Goal: Task Accomplishment & Management: Manage account settings

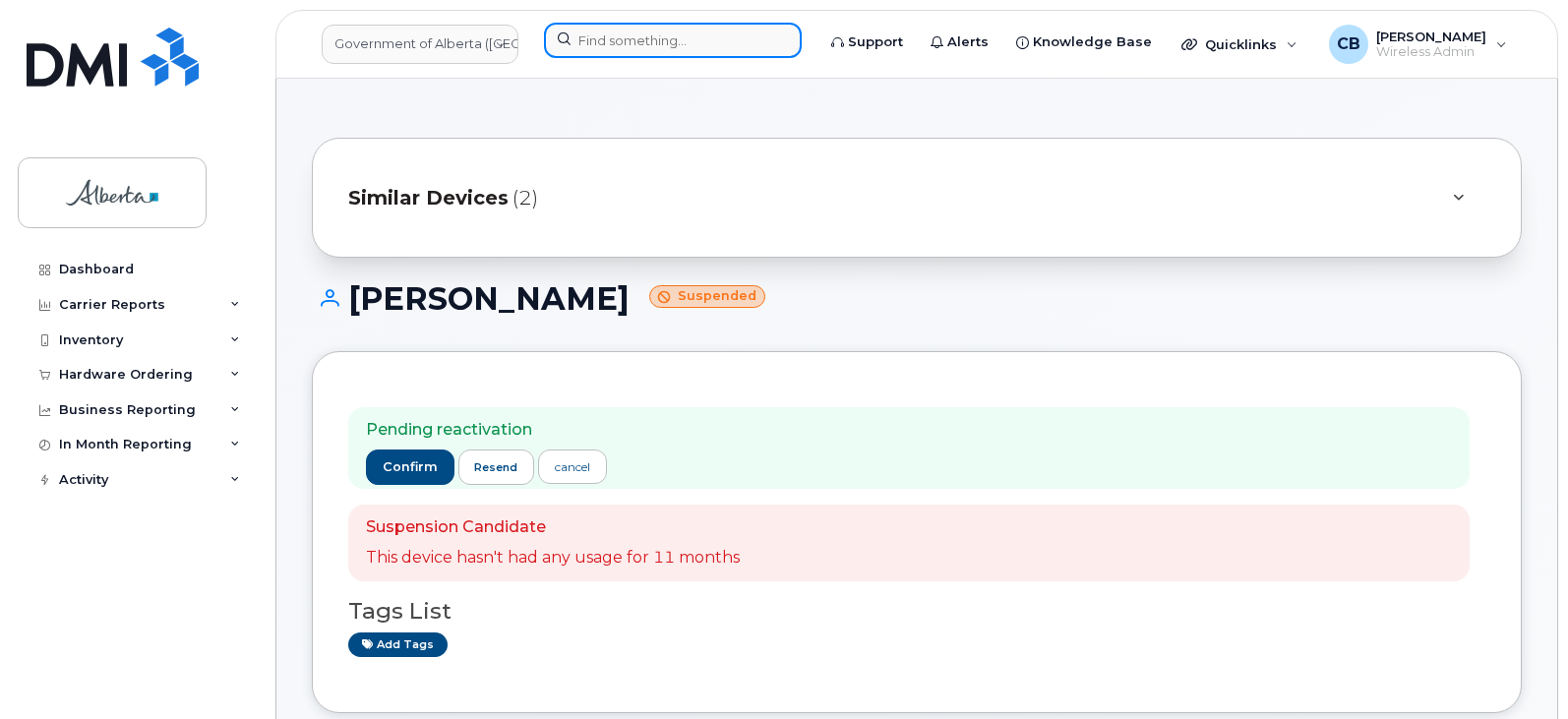
drag, startPoint x: 701, startPoint y: 45, endPoint x: 719, endPoint y: 37, distance: 19.7
click at [701, 46] on input at bounding box center [673, 41] width 258 height 36
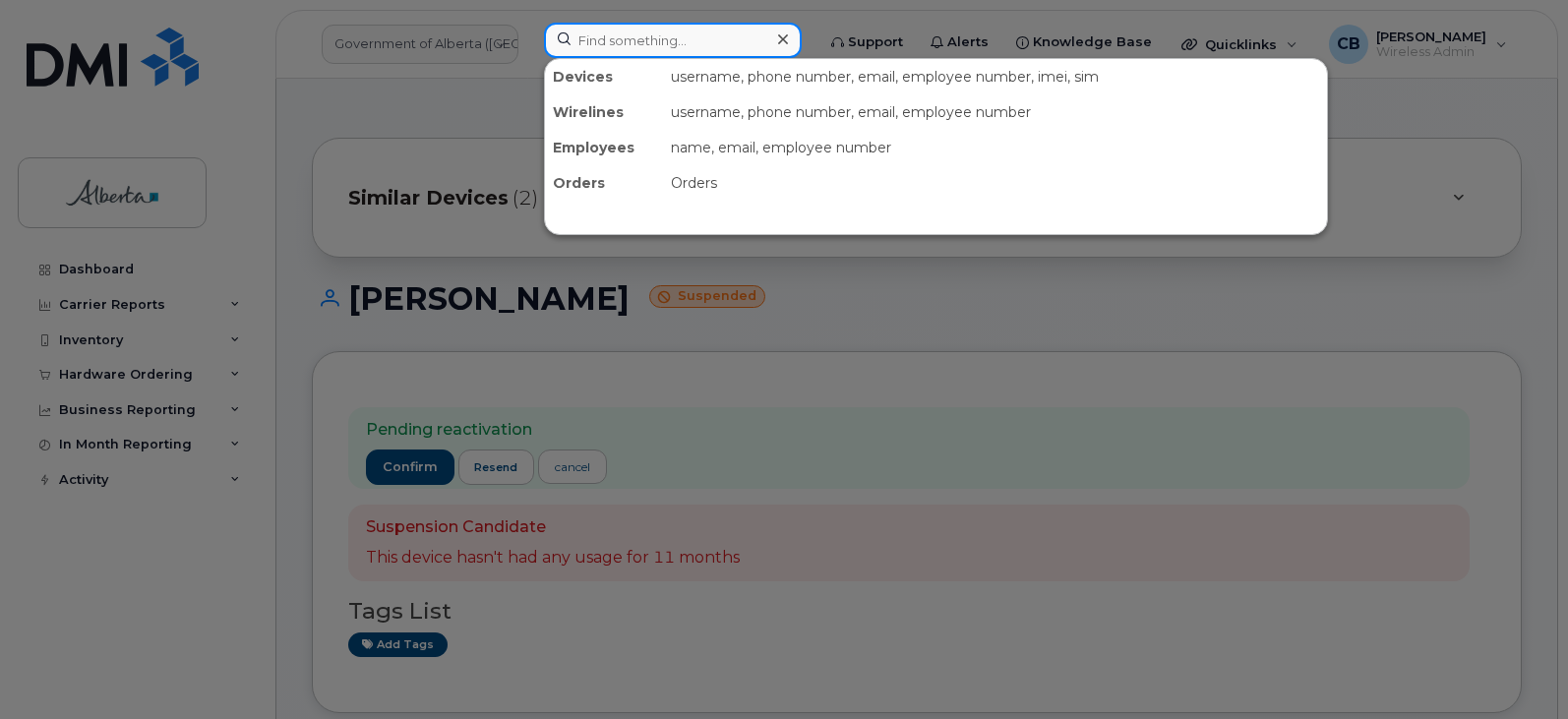
paste input "7808821368"
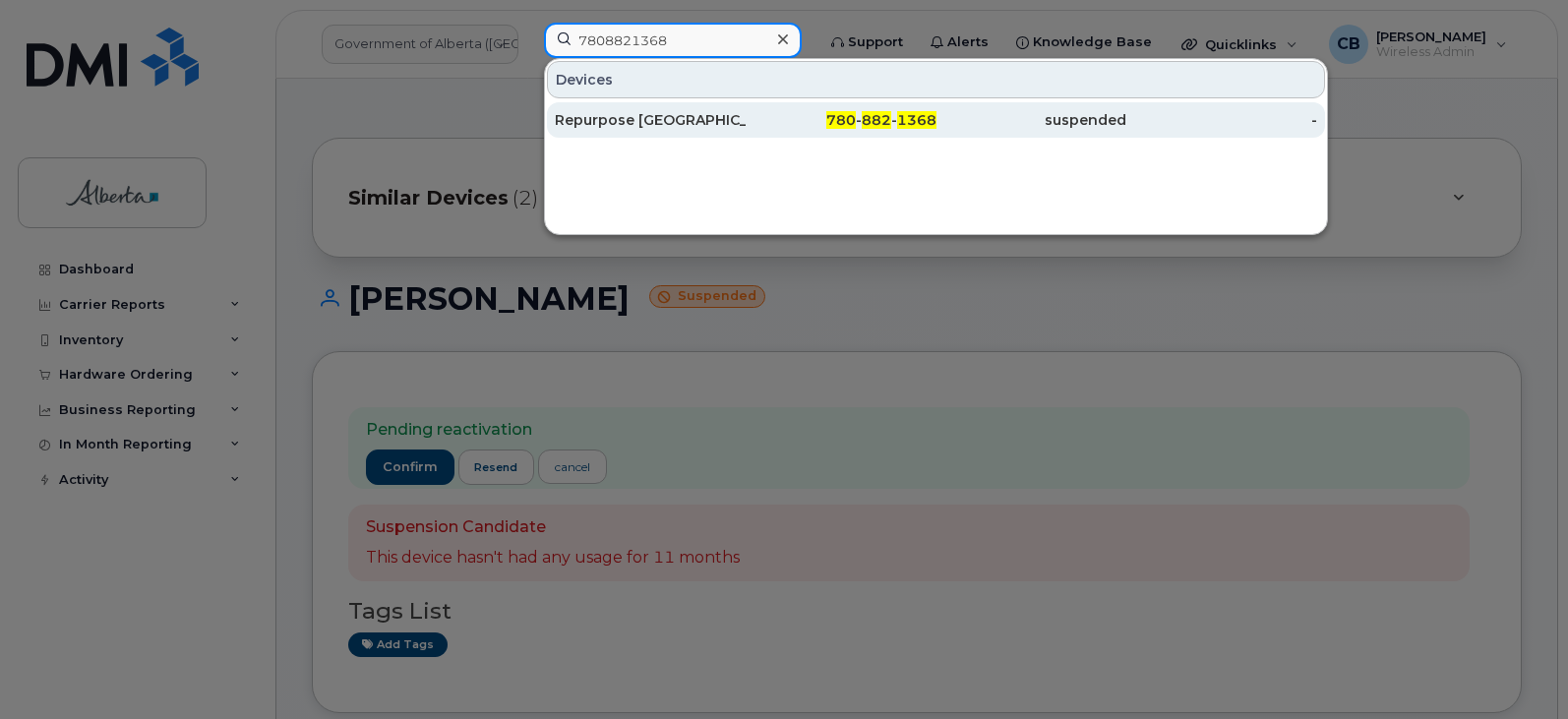
type input "7808821368"
click at [661, 116] on div "Repurpose Grande Prairie" at bounding box center [650, 120] width 190 height 20
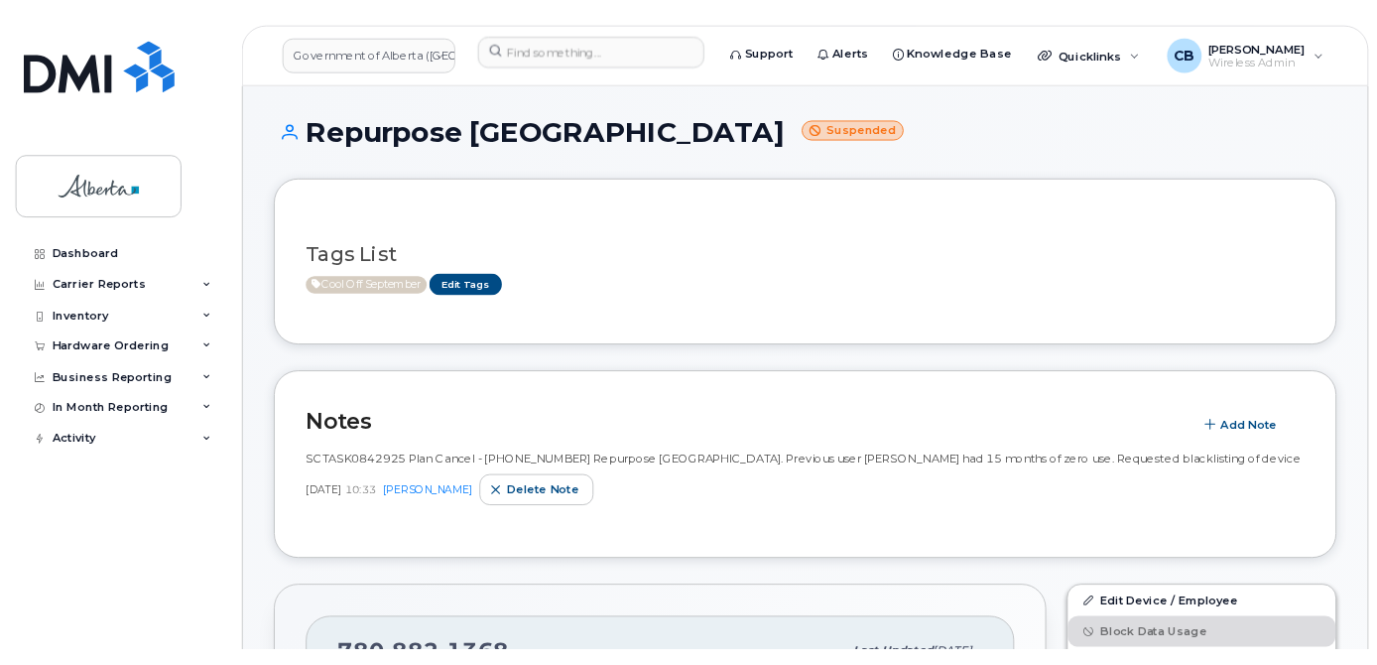
scroll to position [298, 0]
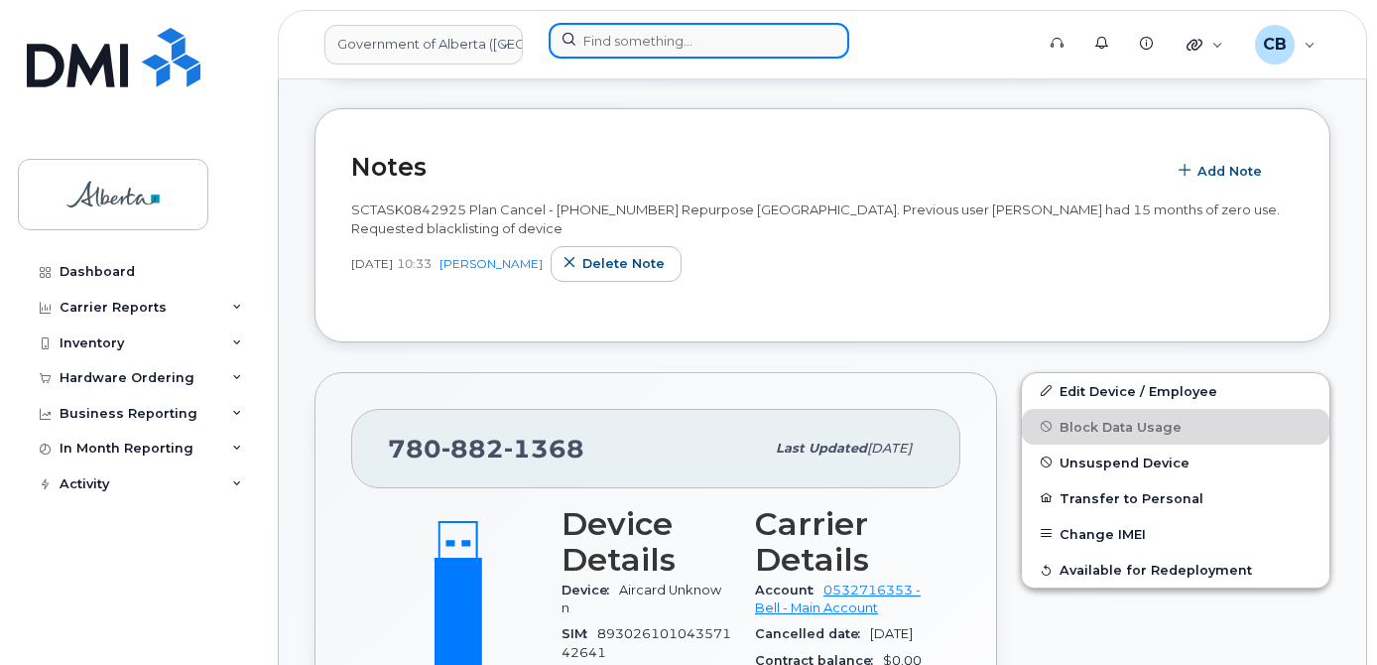
click at [603, 42] on input at bounding box center [699, 41] width 301 height 36
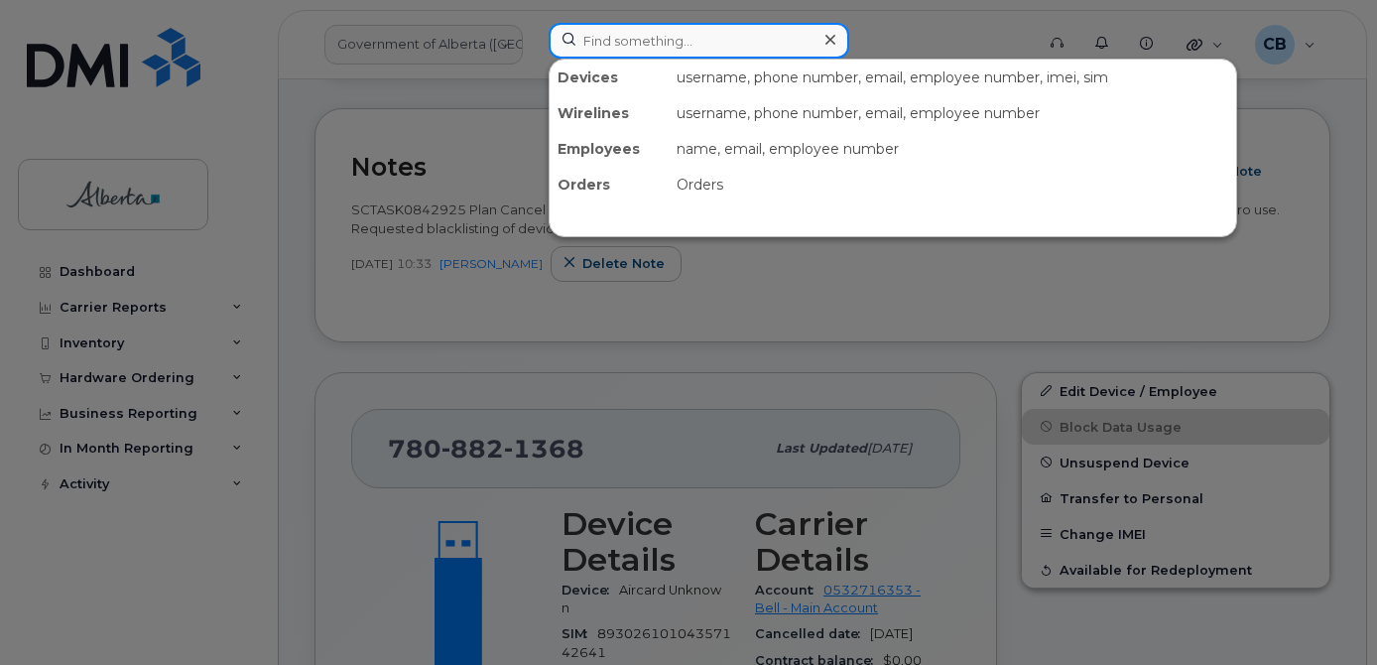
paste input "4033525749"
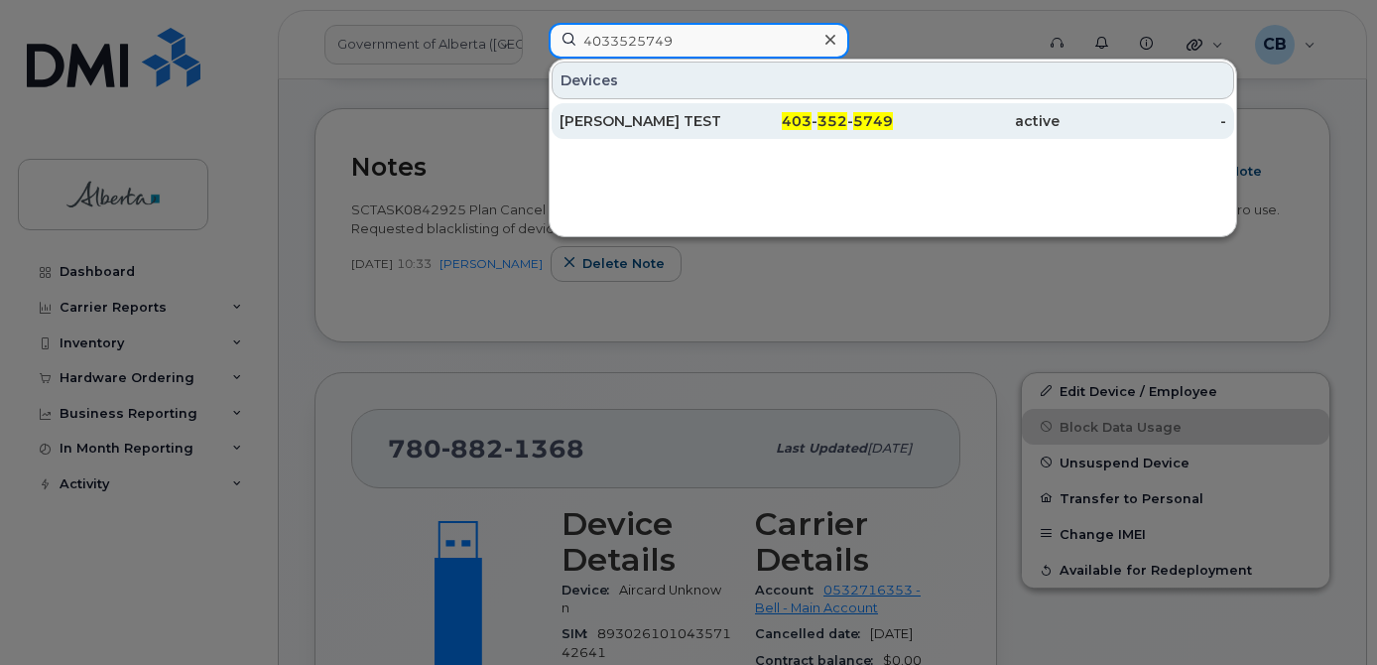
type input "4033525749"
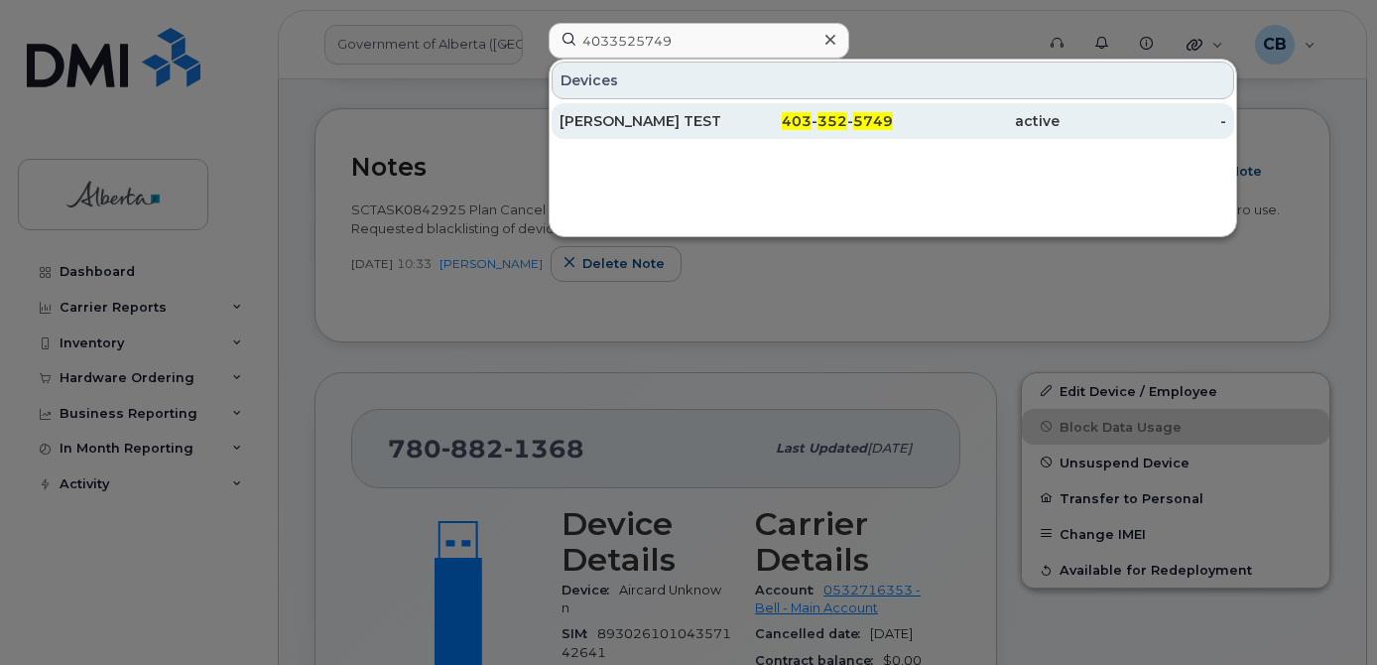
click at [613, 118] on div "Clark Kent TEST" at bounding box center [643, 121] width 167 height 20
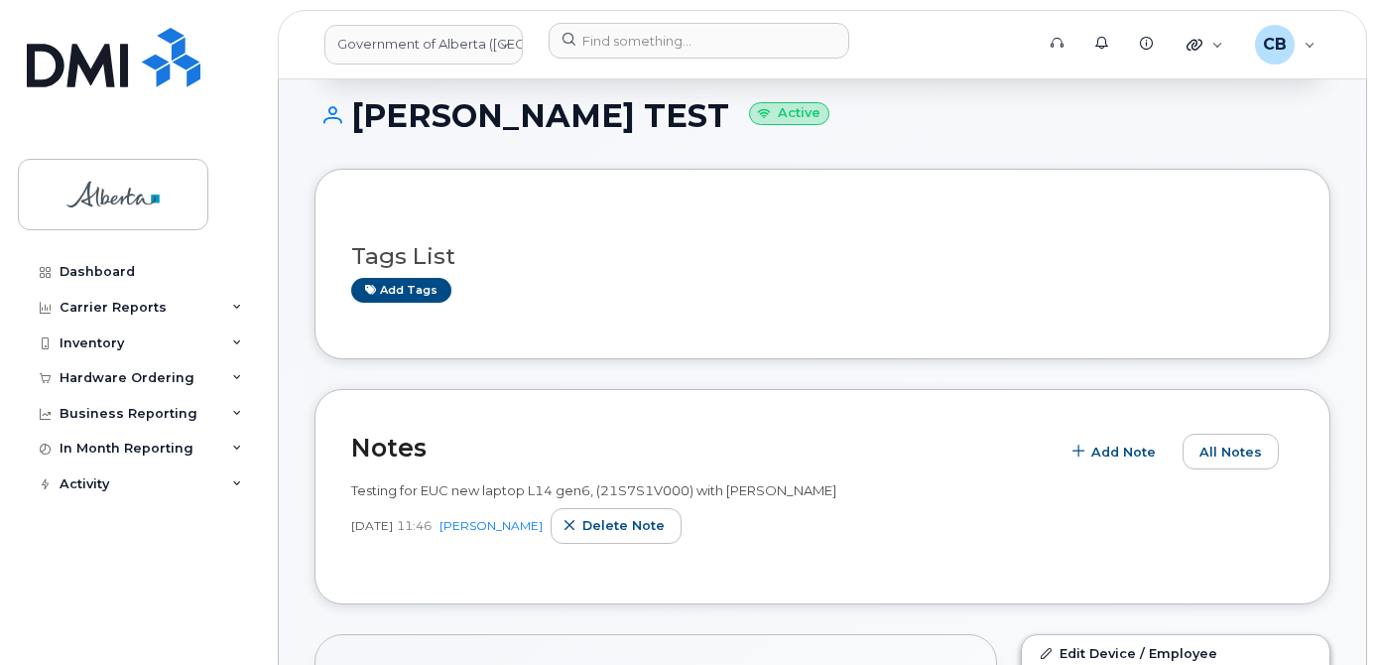
scroll to position [99, 0]
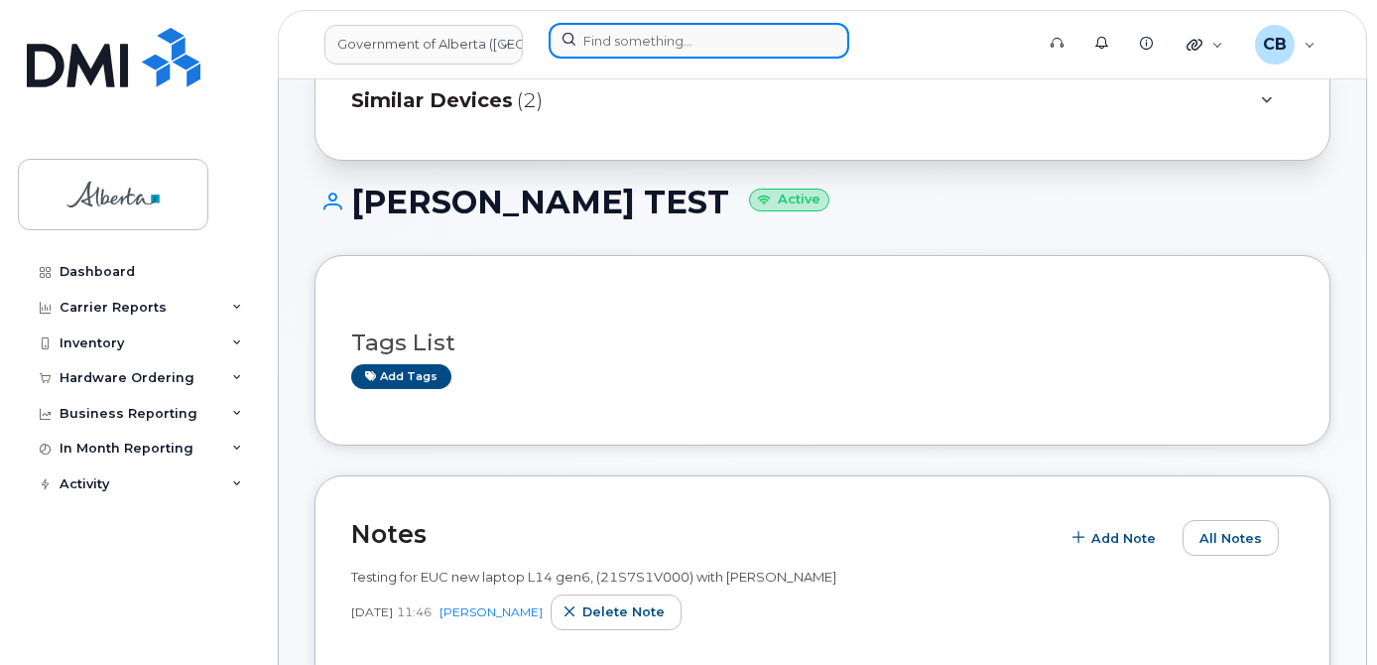
click at [665, 44] on input at bounding box center [699, 41] width 301 height 36
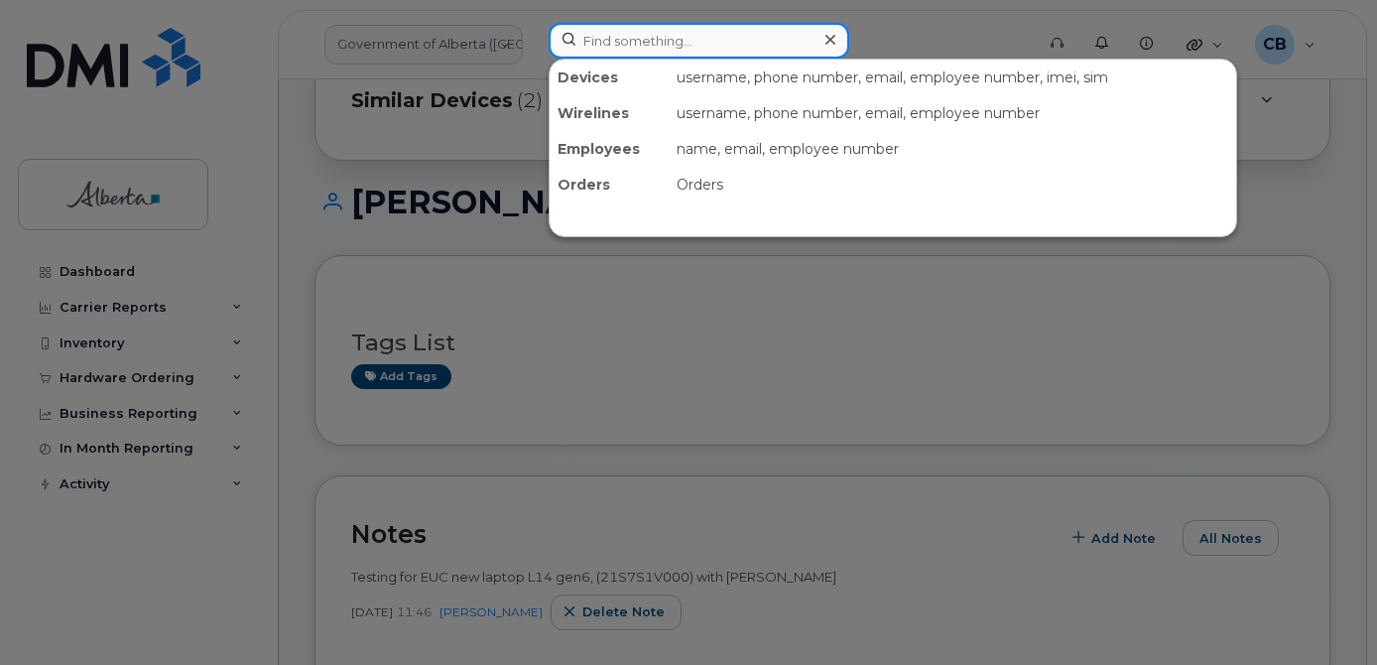
paste input "7804041282"
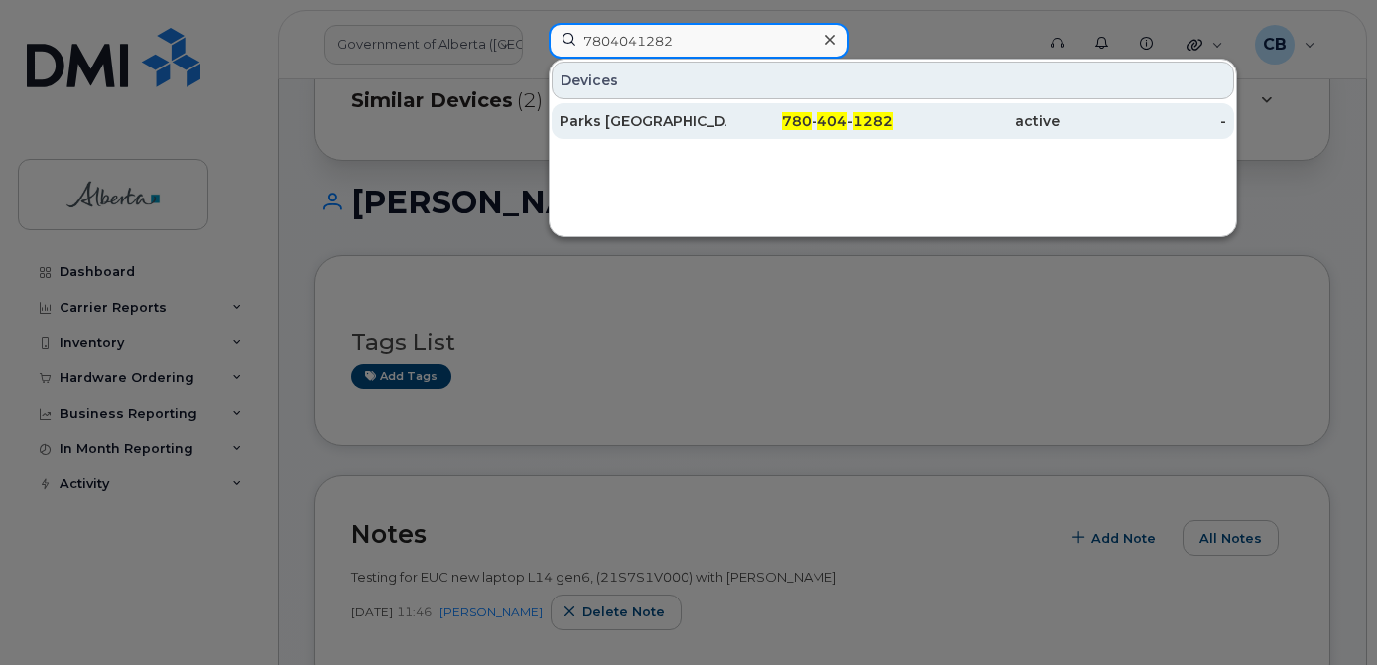
type input "7804041282"
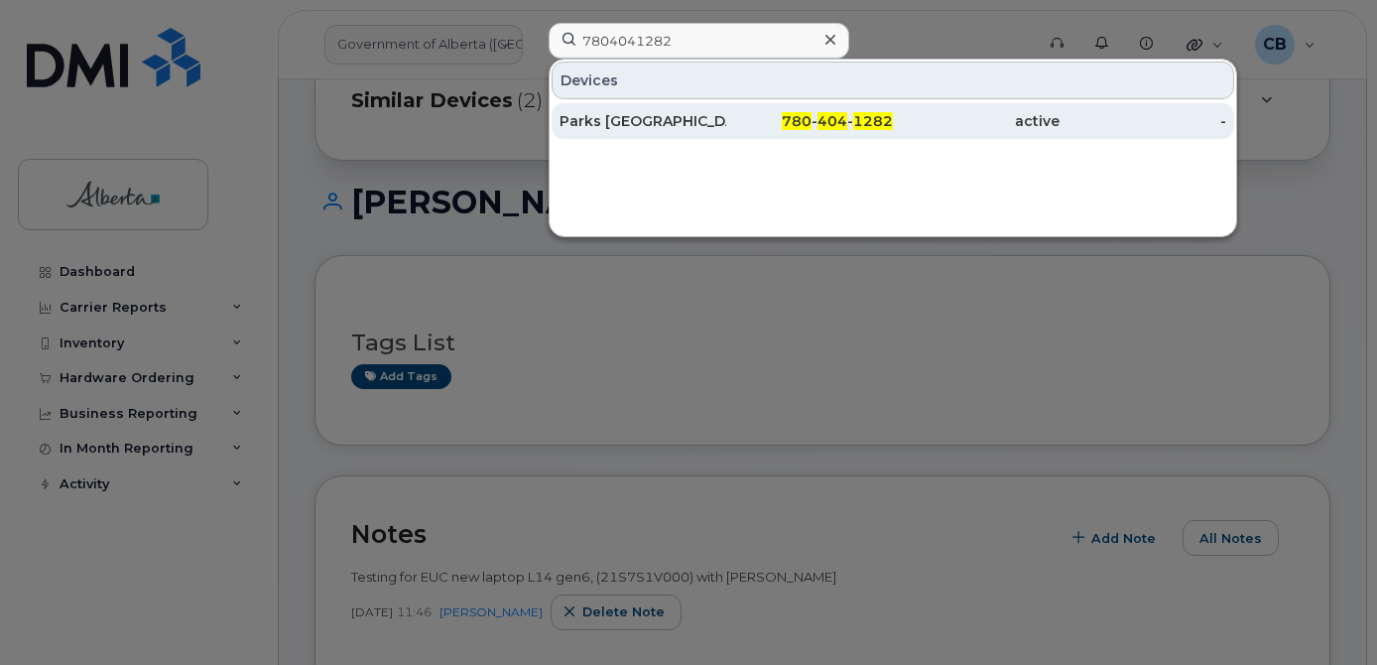
click at [622, 123] on div "Parks North Bernard" at bounding box center [643, 121] width 167 height 20
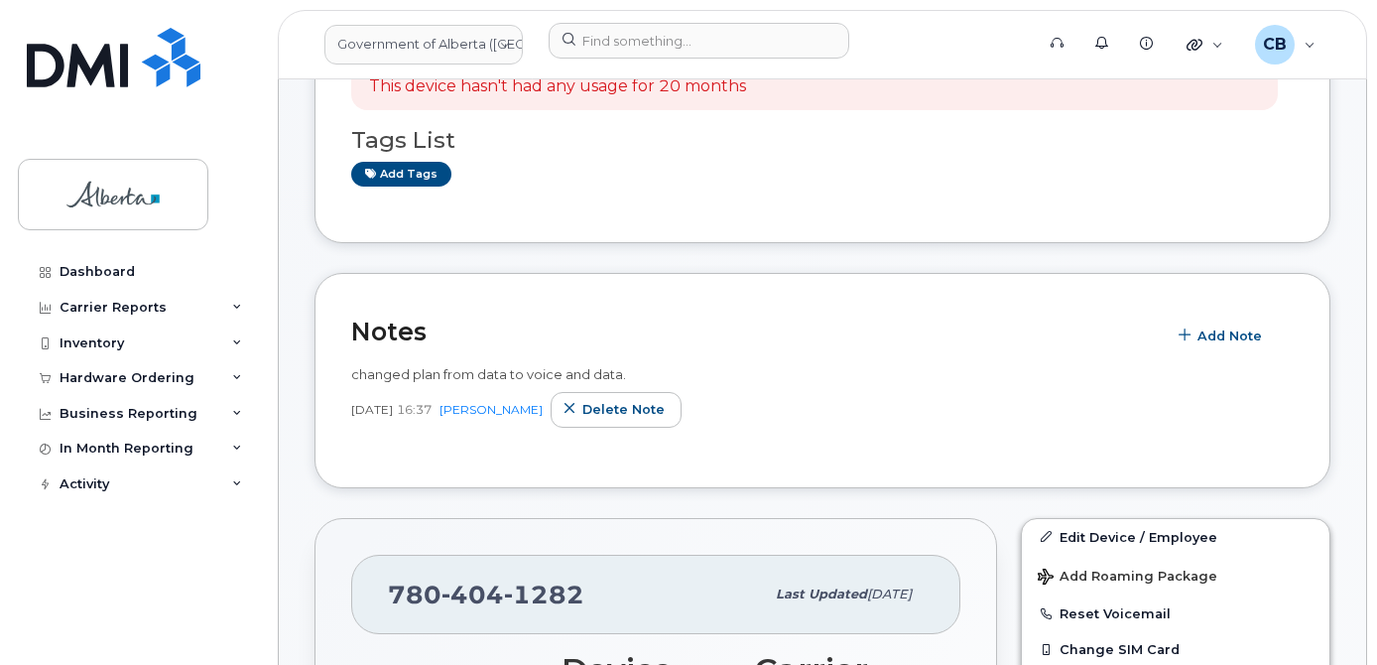
scroll to position [198, 0]
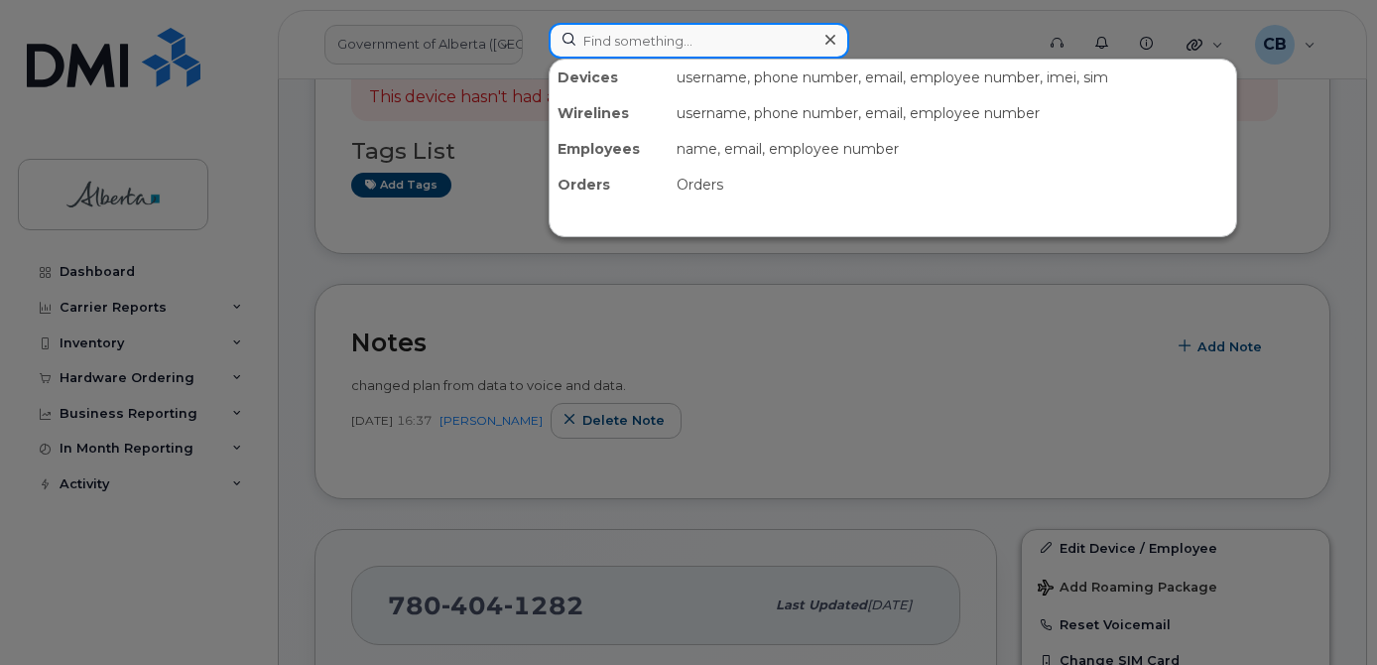
click at [633, 38] on input at bounding box center [699, 41] width 301 height 36
paste input "4039157678"
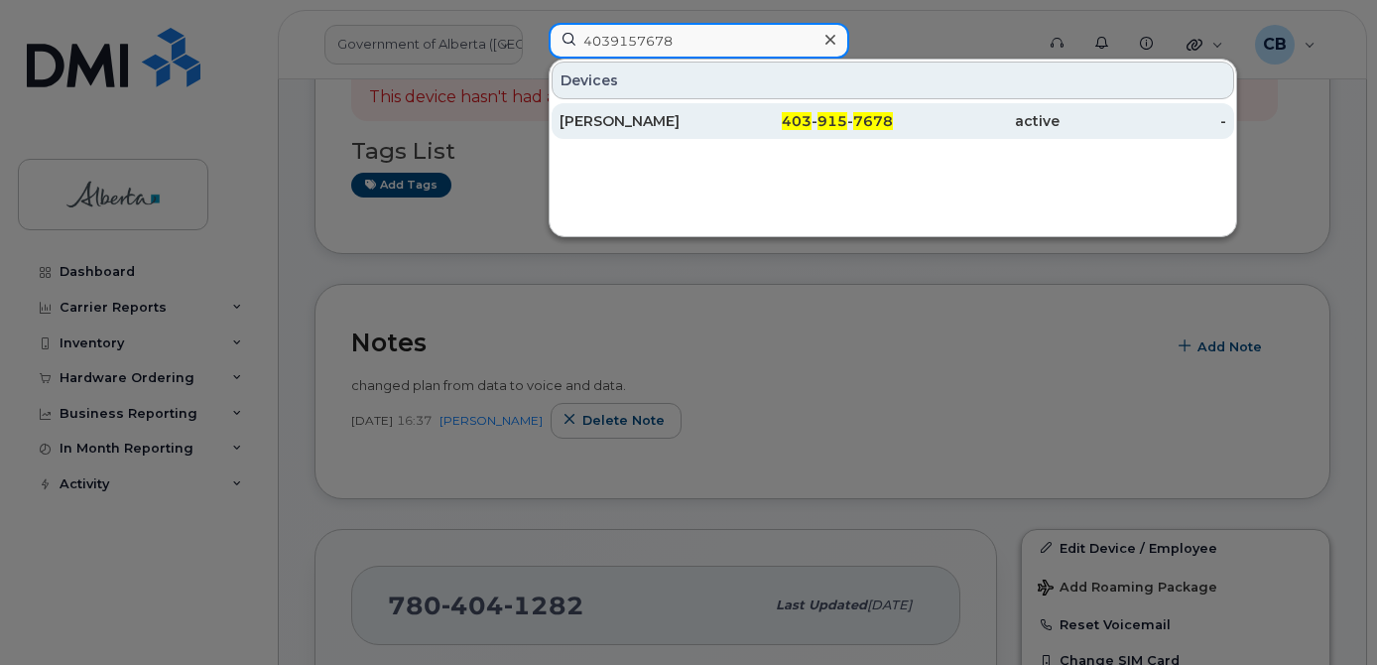
type input "4039157678"
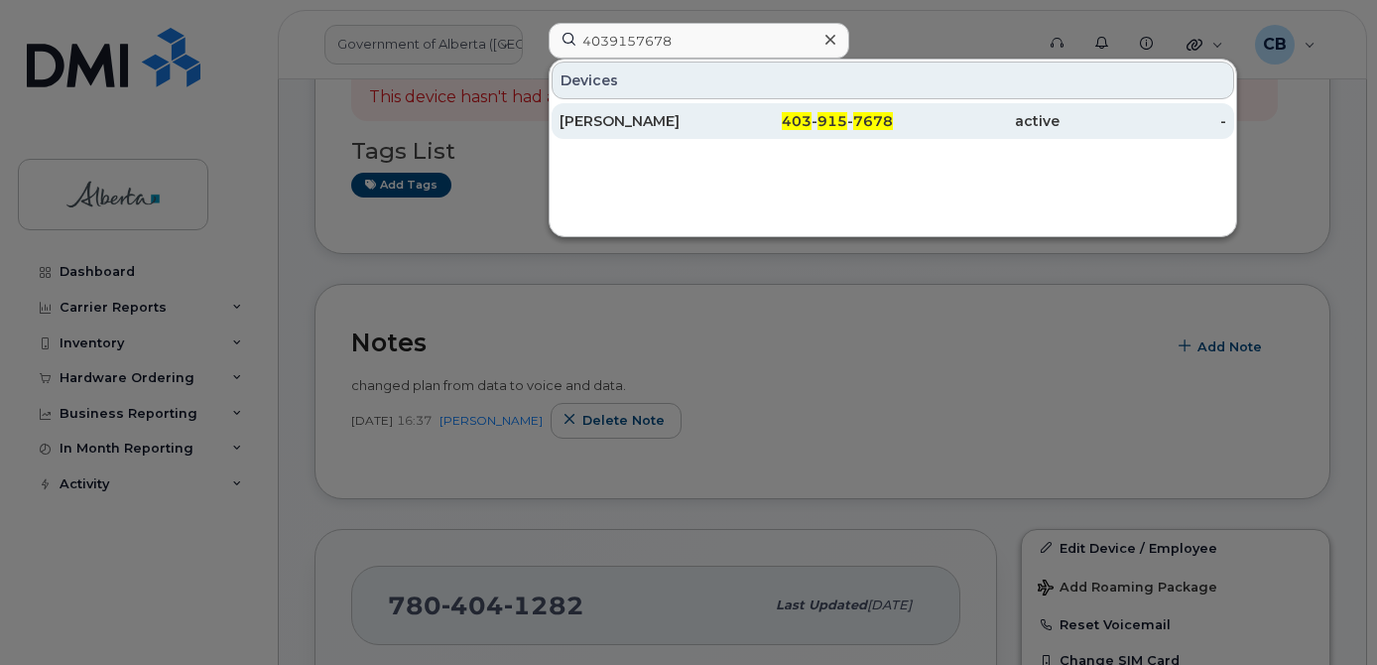
click at [641, 121] on div "[PERSON_NAME]" at bounding box center [643, 121] width 167 height 20
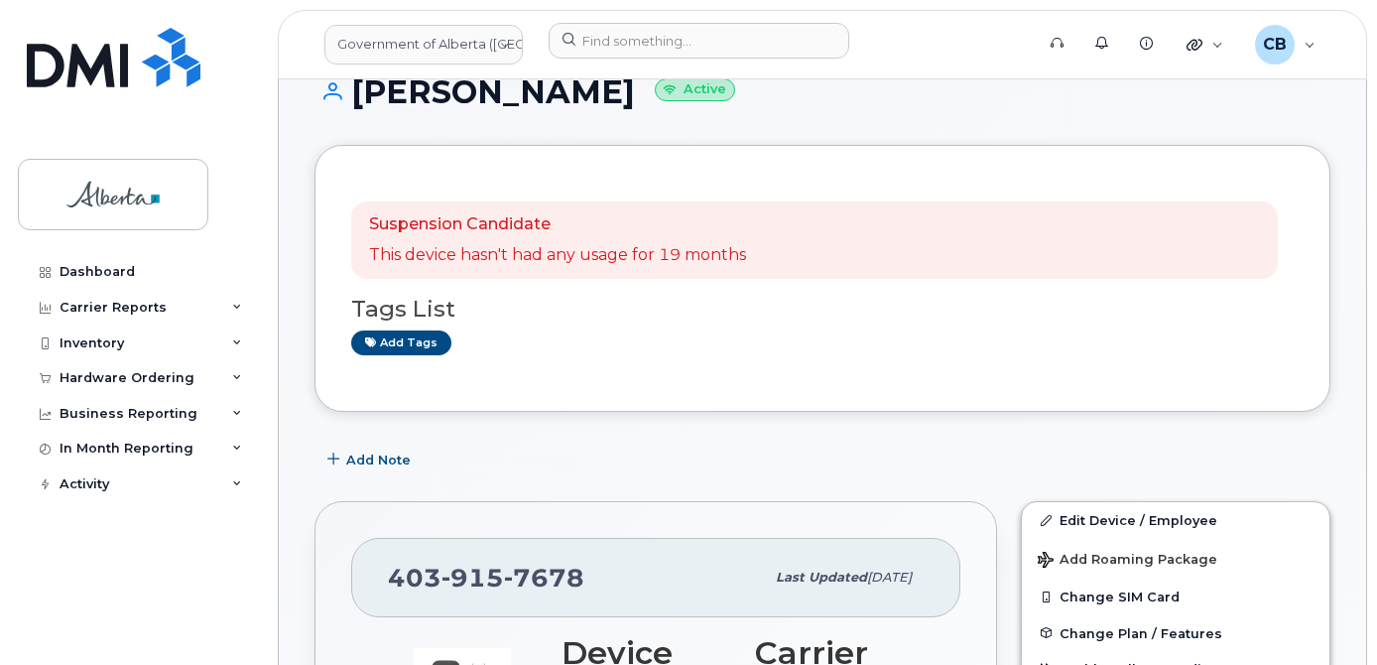
scroll to position [198, 0]
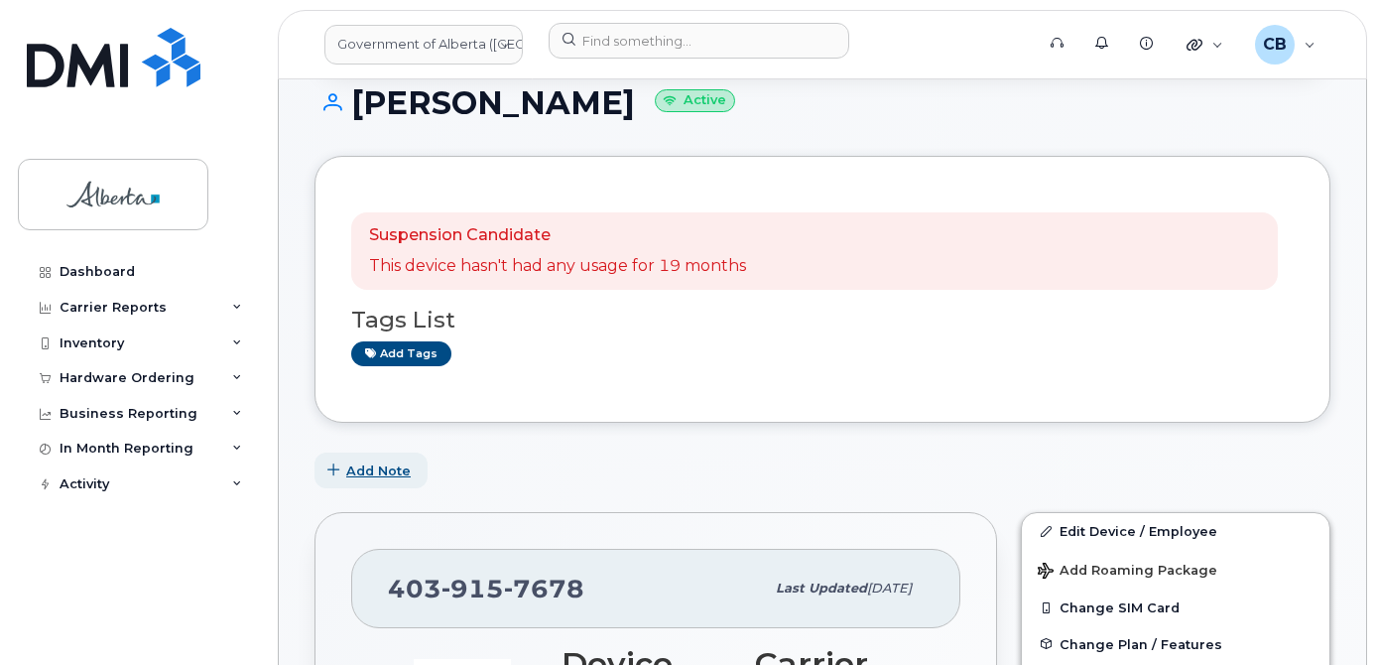
click at [360, 466] on span "Add Note" at bounding box center [378, 470] width 64 height 19
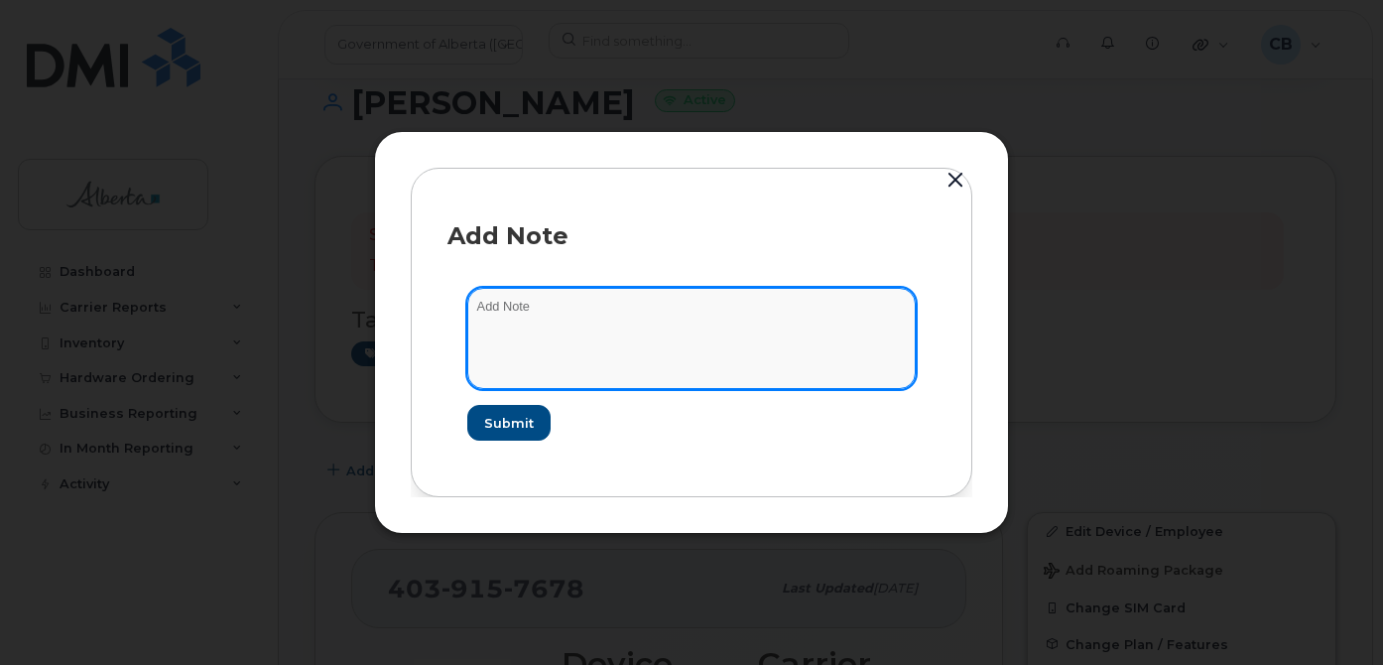
click at [528, 296] on textarea at bounding box center [691, 338] width 448 height 101
type textarea "Plan has changed from data to voice and data."
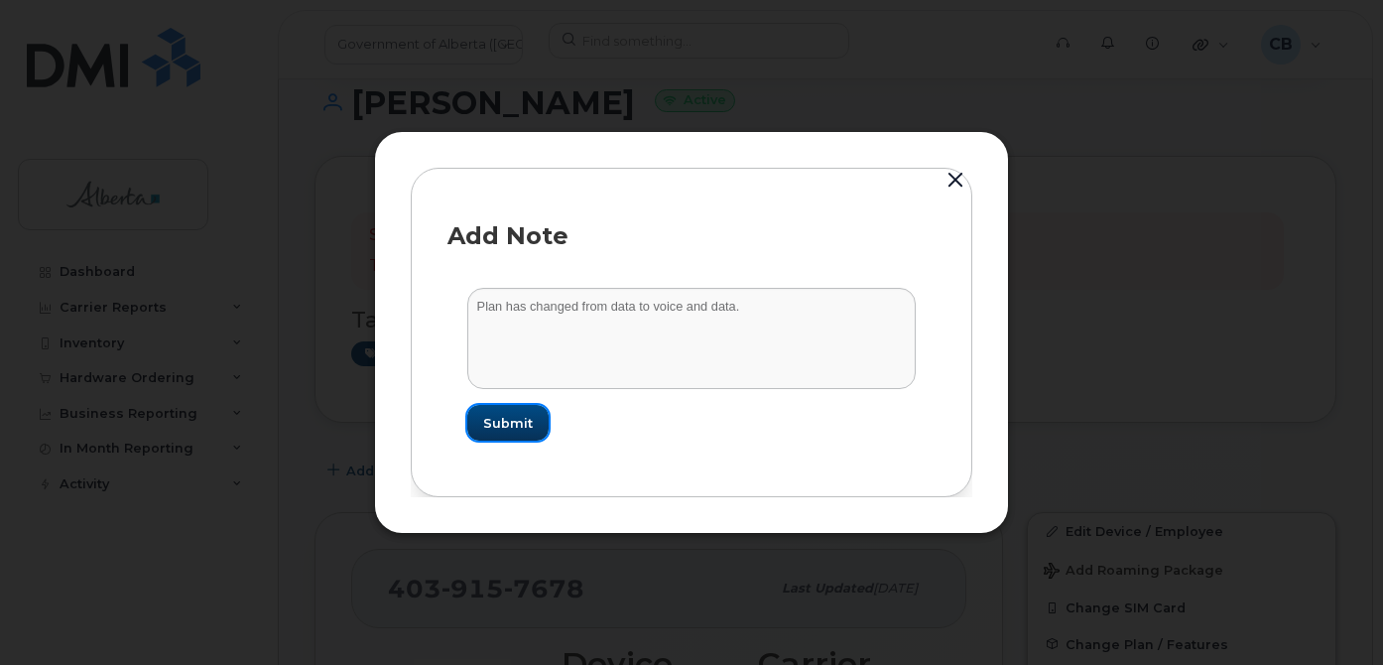
click at [491, 428] on span "Submit" at bounding box center [508, 423] width 50 height 19
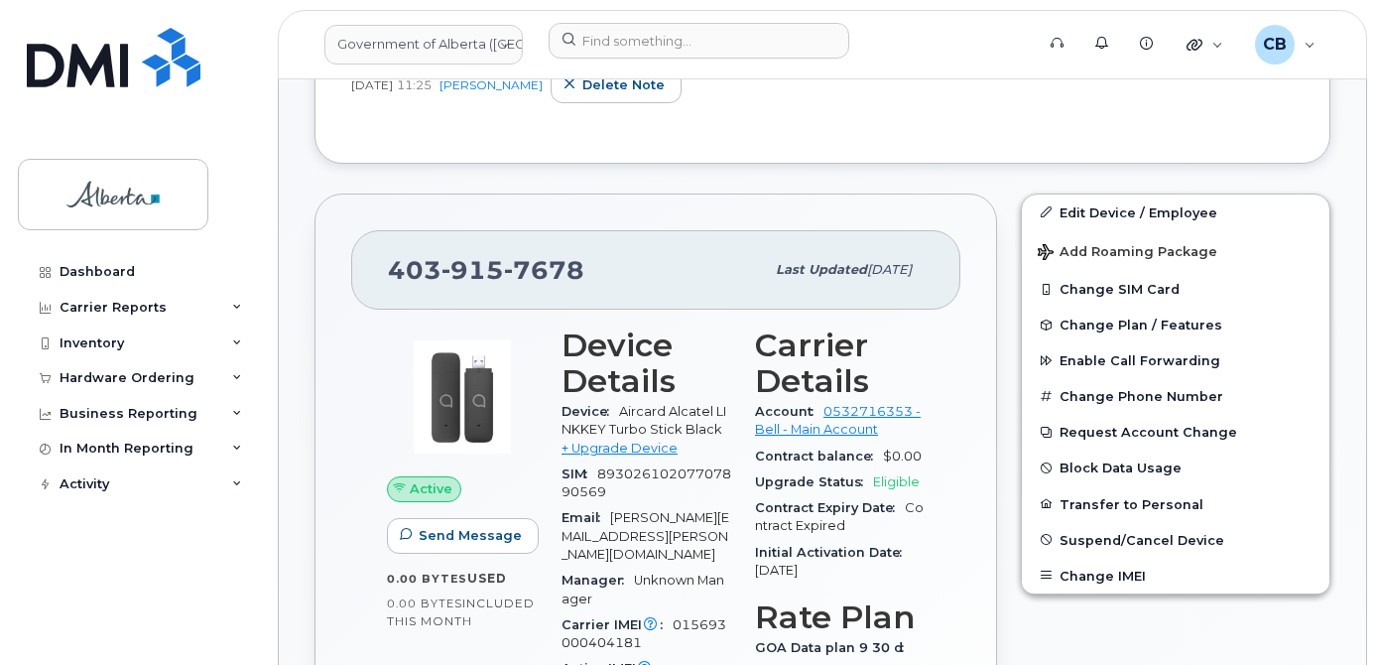
scroll to position [695, 0]
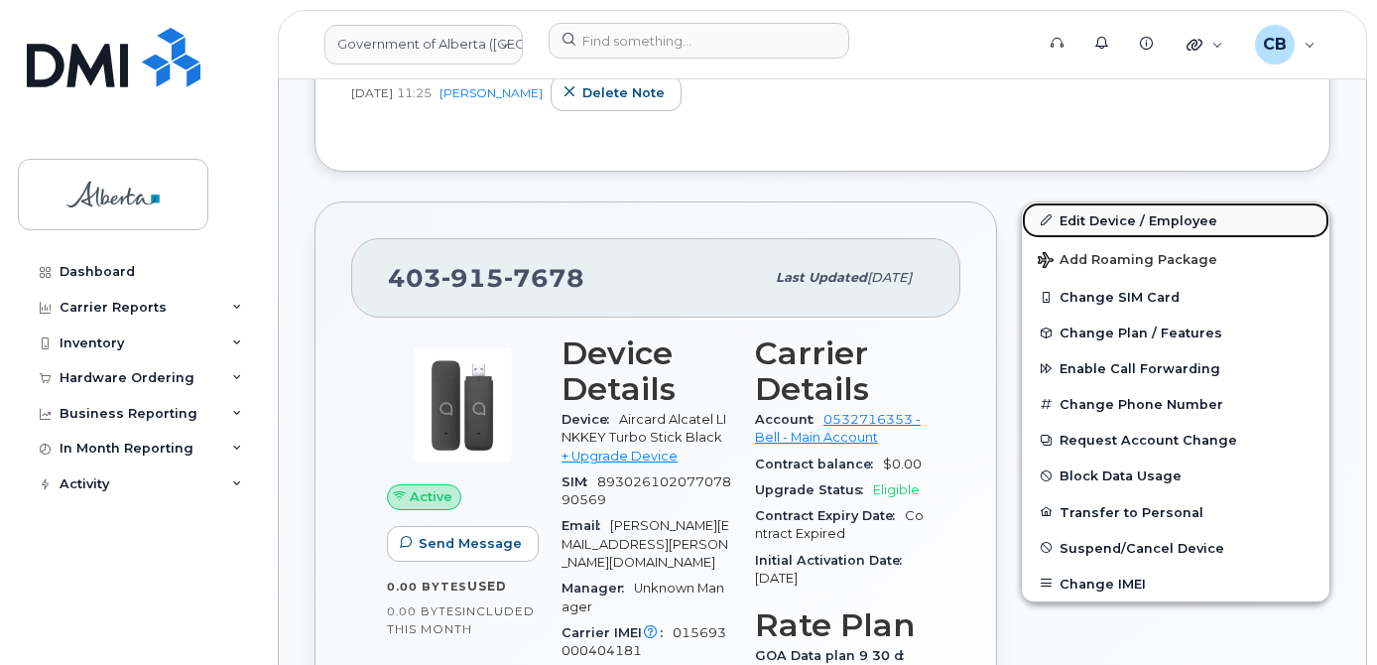
click at [1082, 223] on link "Edit Device / Employee" at bounding box center [1176, 220] width 308 height 36
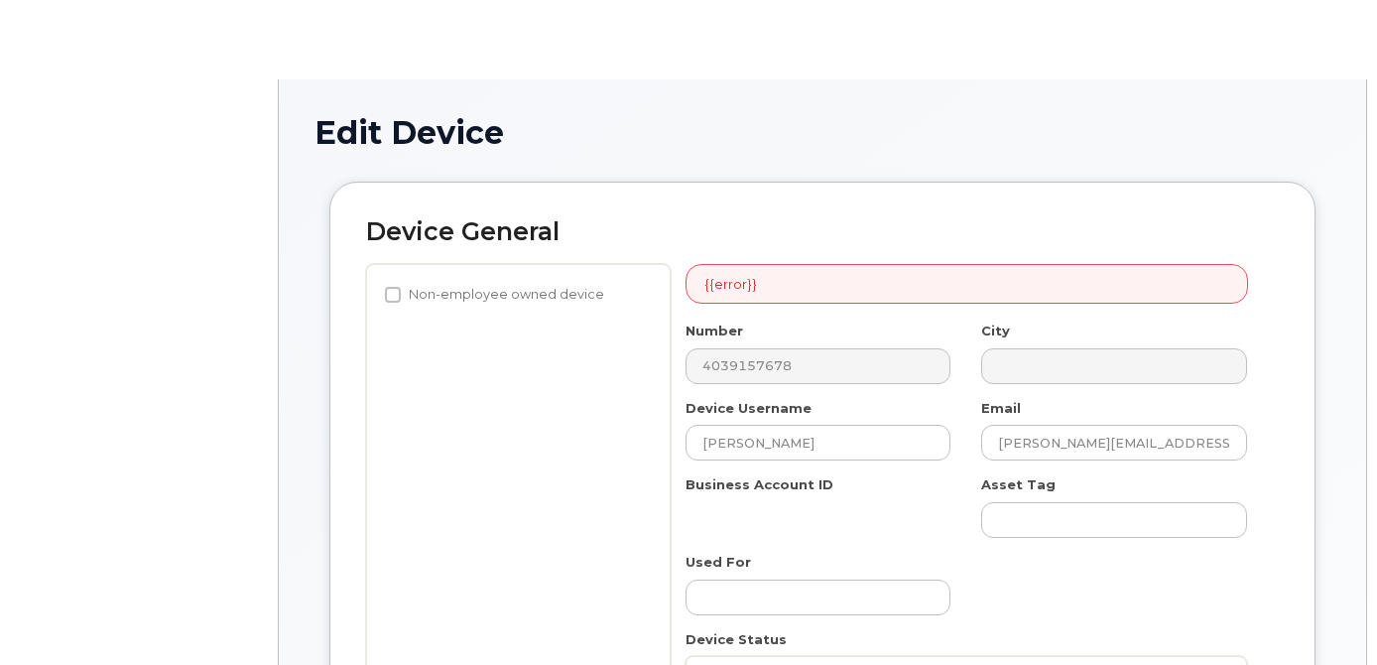
select select "4749740"
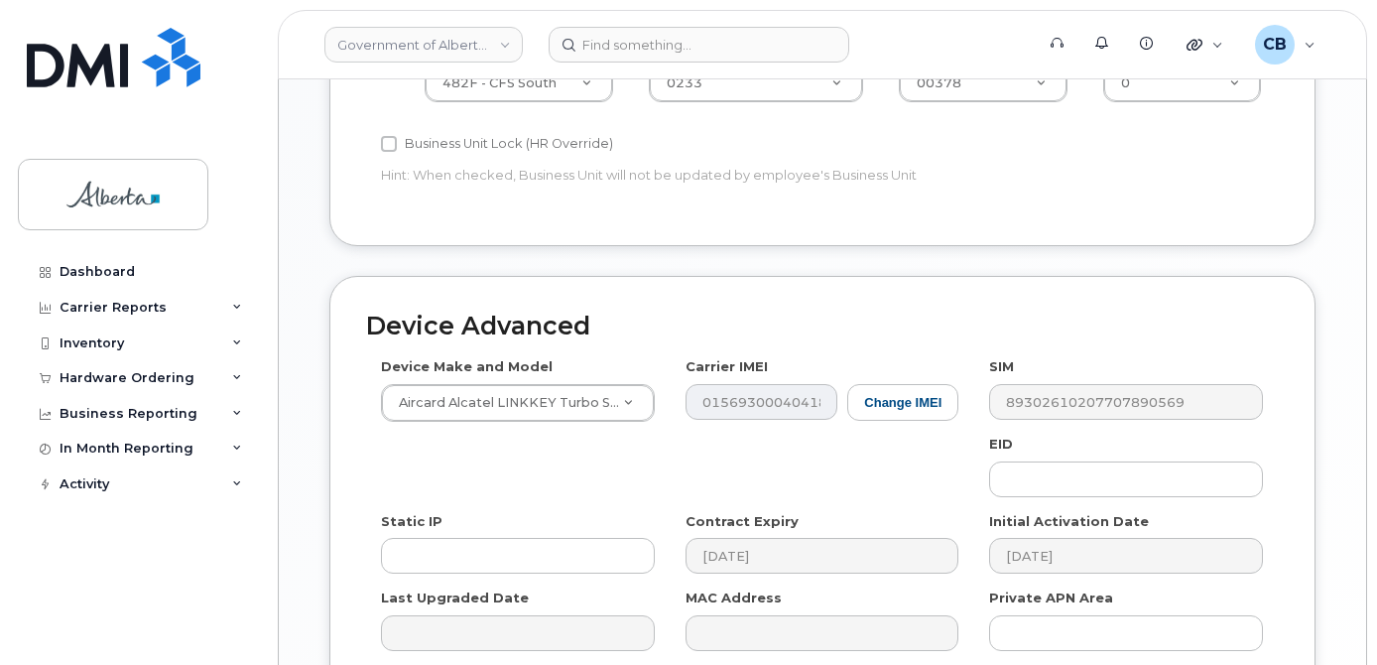
scroll to position [1009, 0]
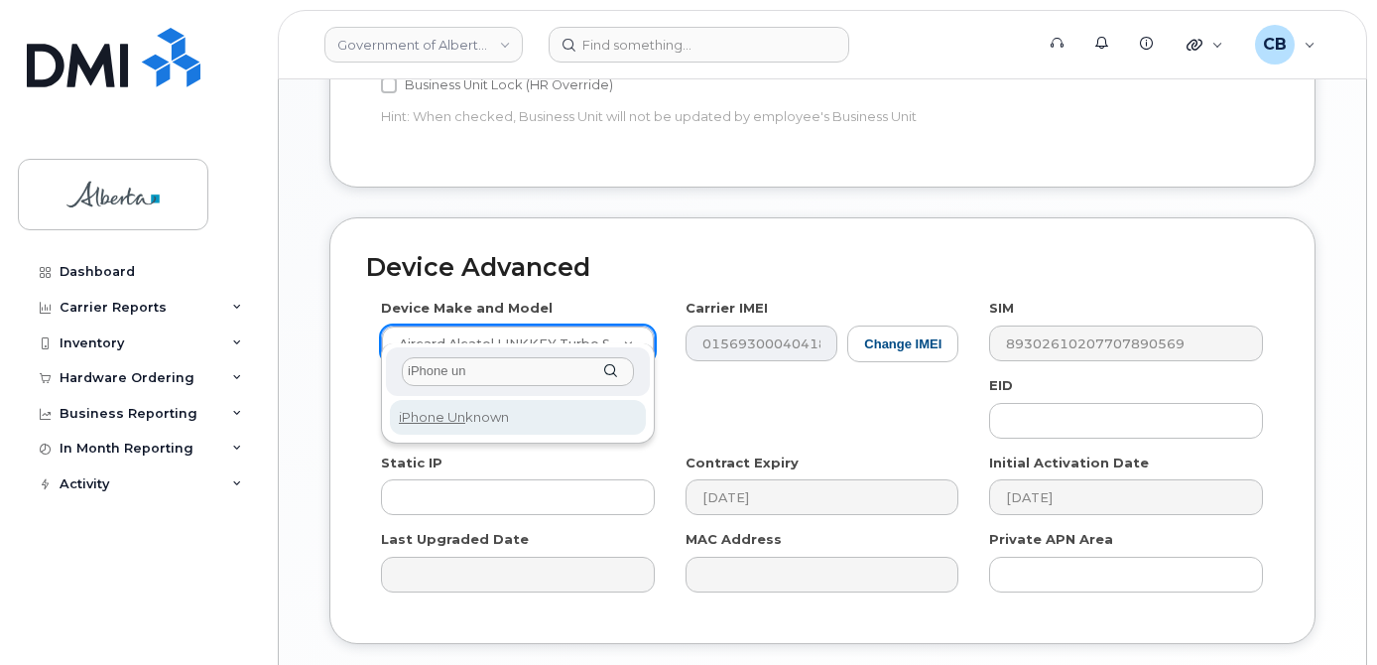
type input "iPhone un"
select select "185"
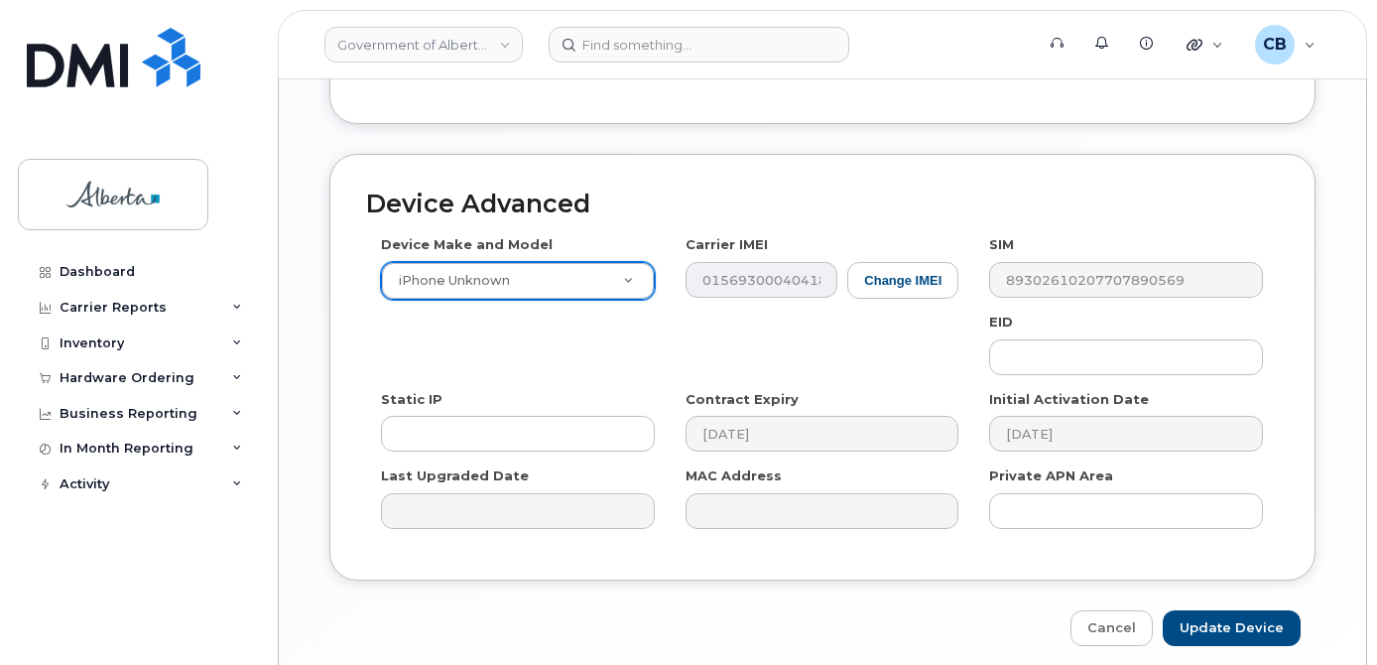
scroll to position [1135, 0]
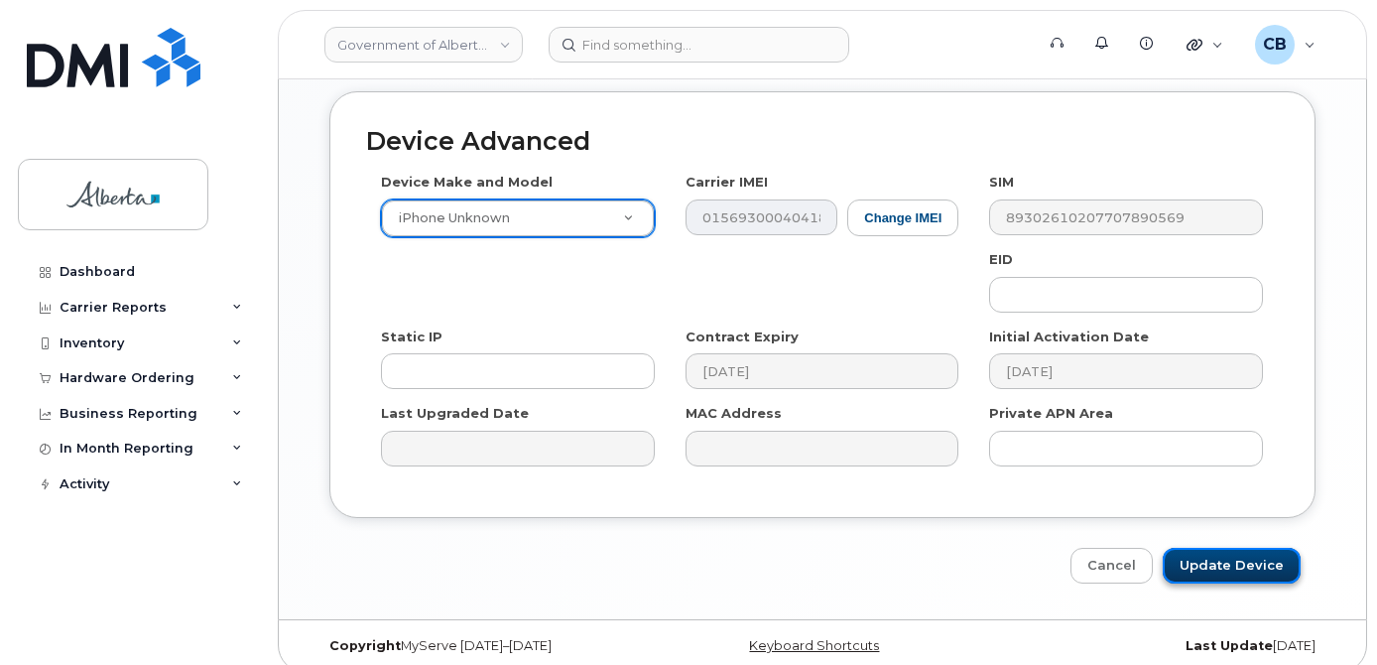
click at [1222, 548] on input "Update Device" at bounding box center [1232, 566] width 138 height 37
type input "Saving..."
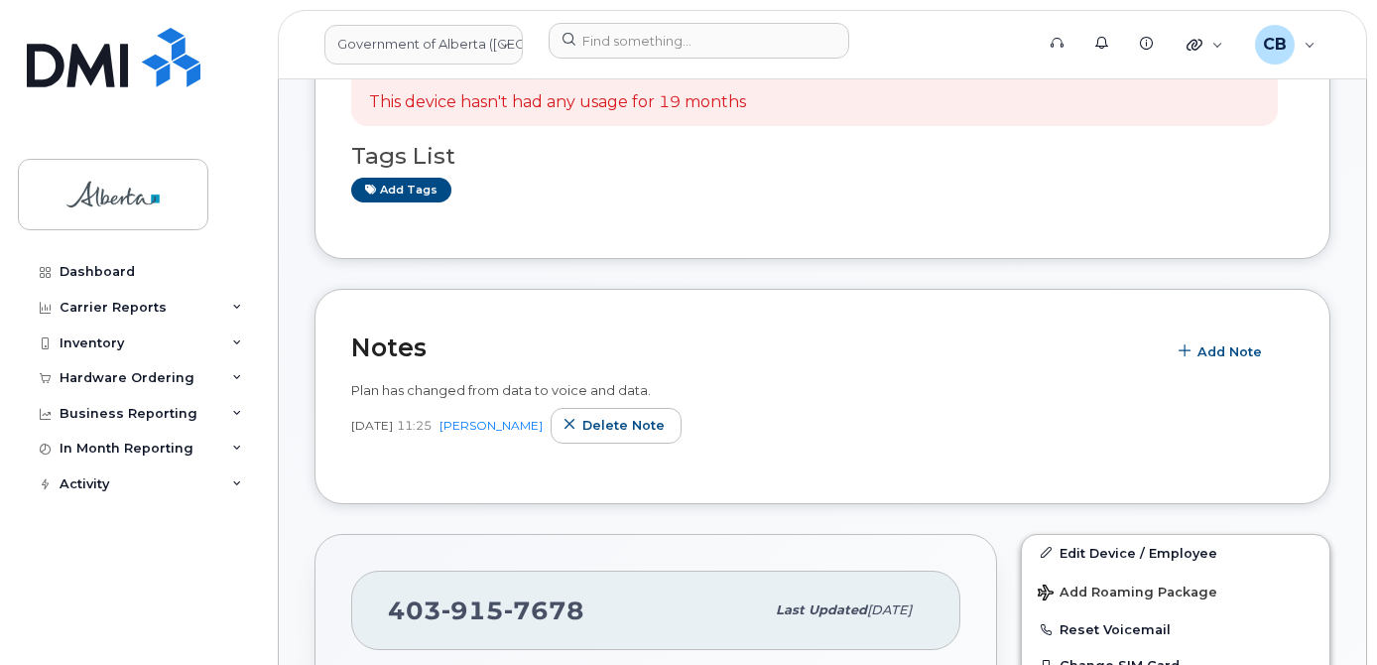
scroll to position [397, 0]
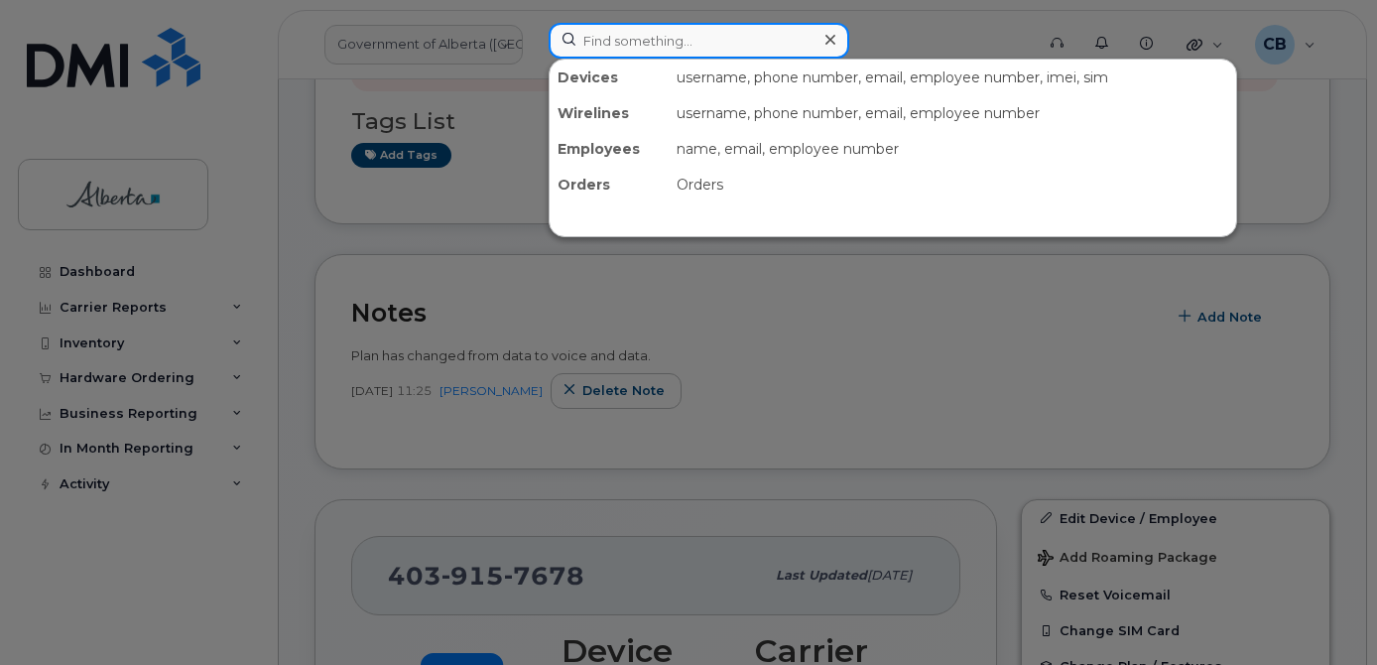
click at [648, 47] on input at bounding box center [699, 41] width 301 height 36
paste input "7803269211"
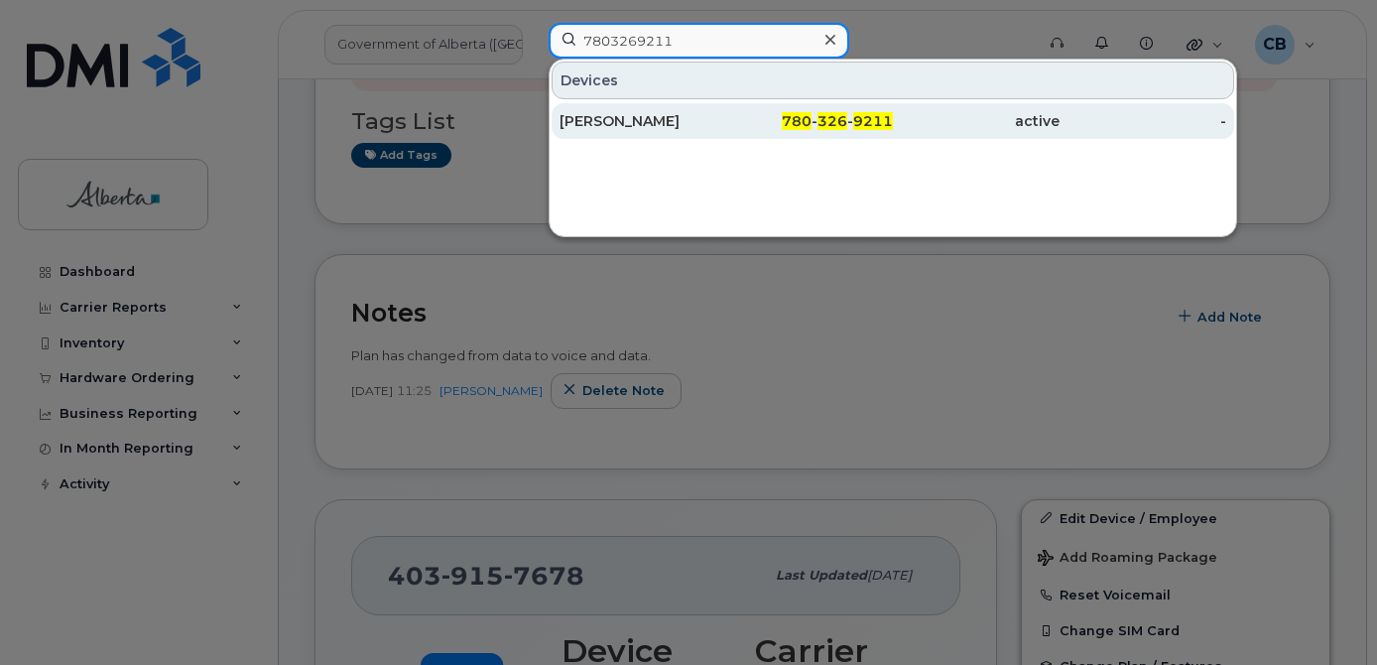
type input "7803269211"
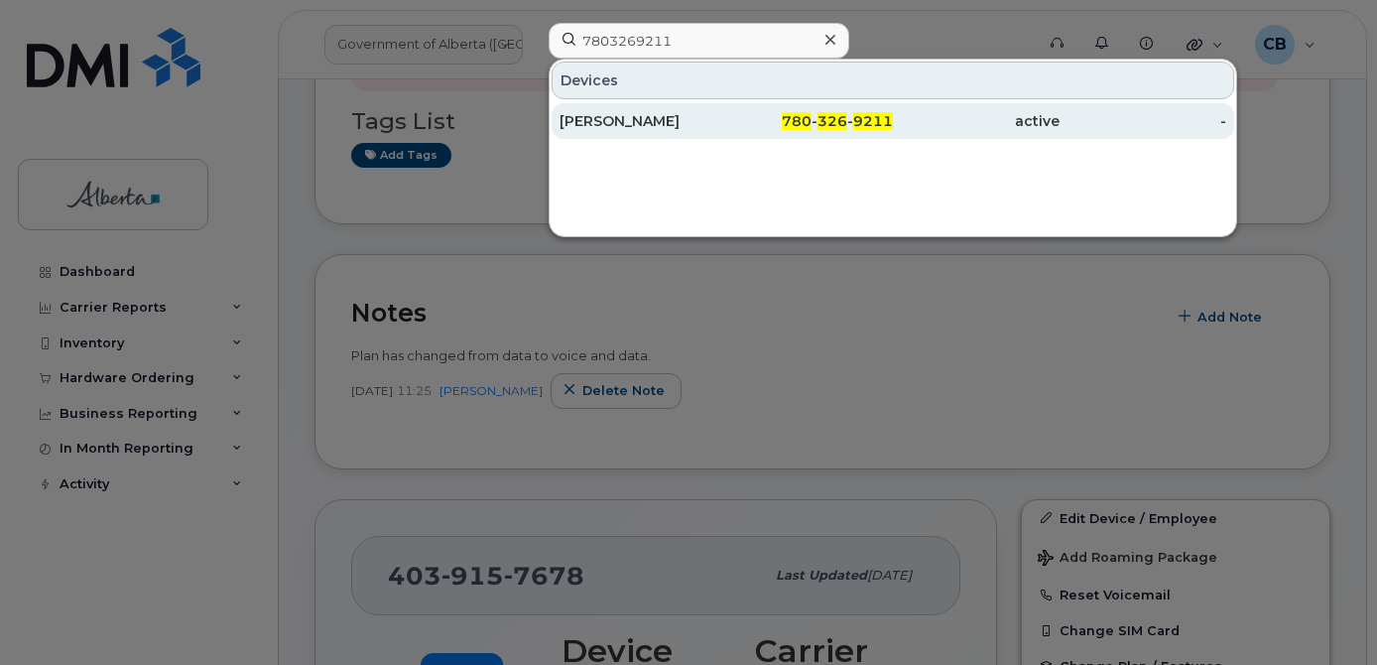
click at [623, 121] on div "[PERSON_NAME]" at bounding box center [643, 121] width 167 height 20
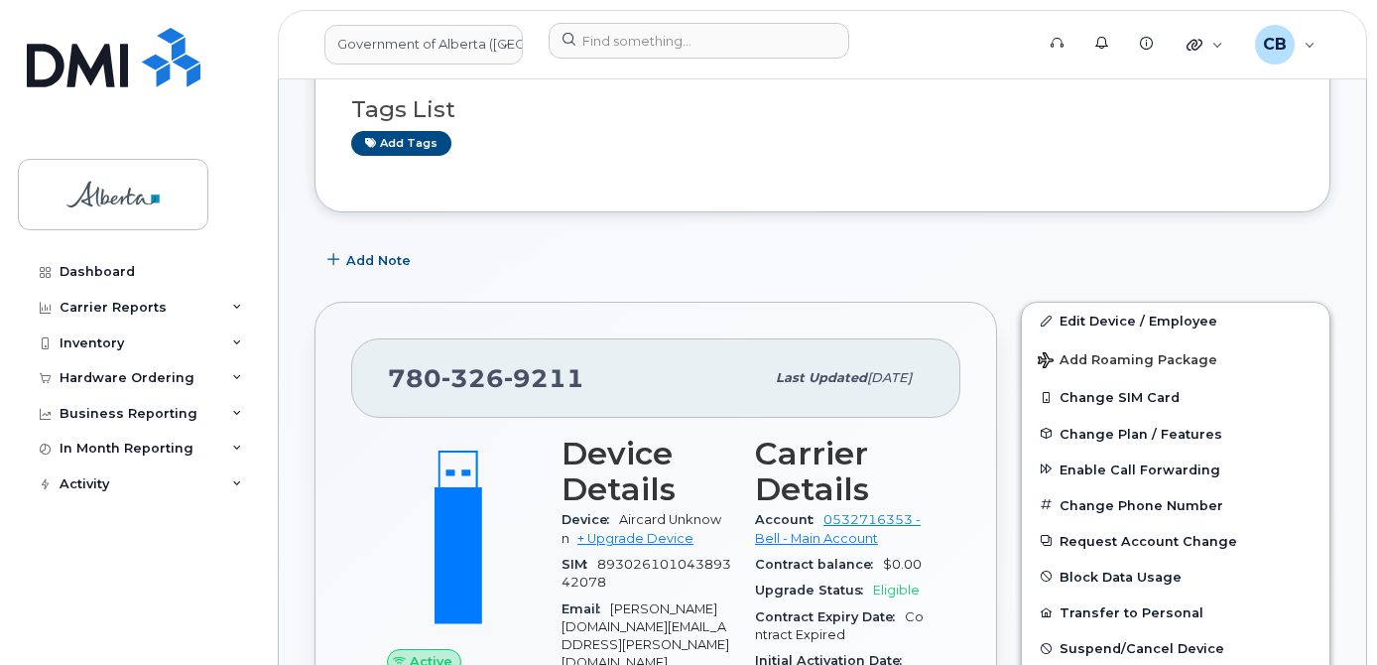
scroll to position [257, 0]
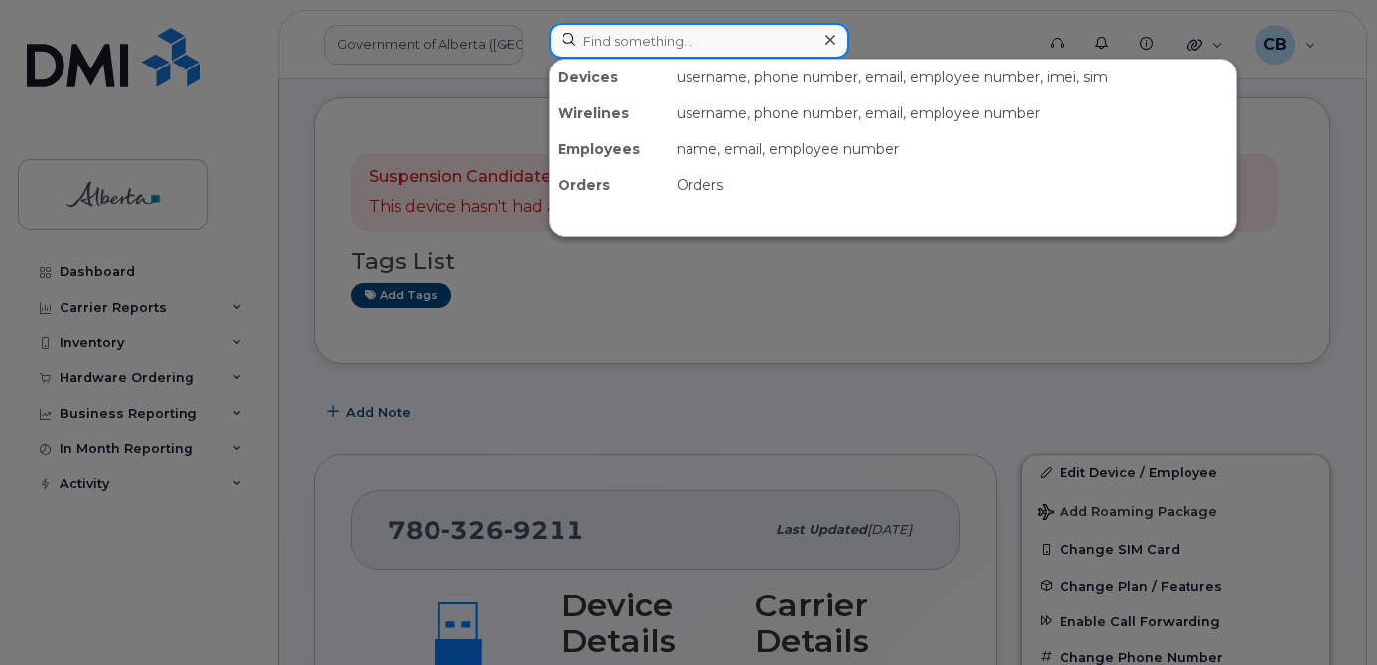
click at [589, 39] on input at bounding box center [699, 41] width 301 height 36
paste input "7807405634"
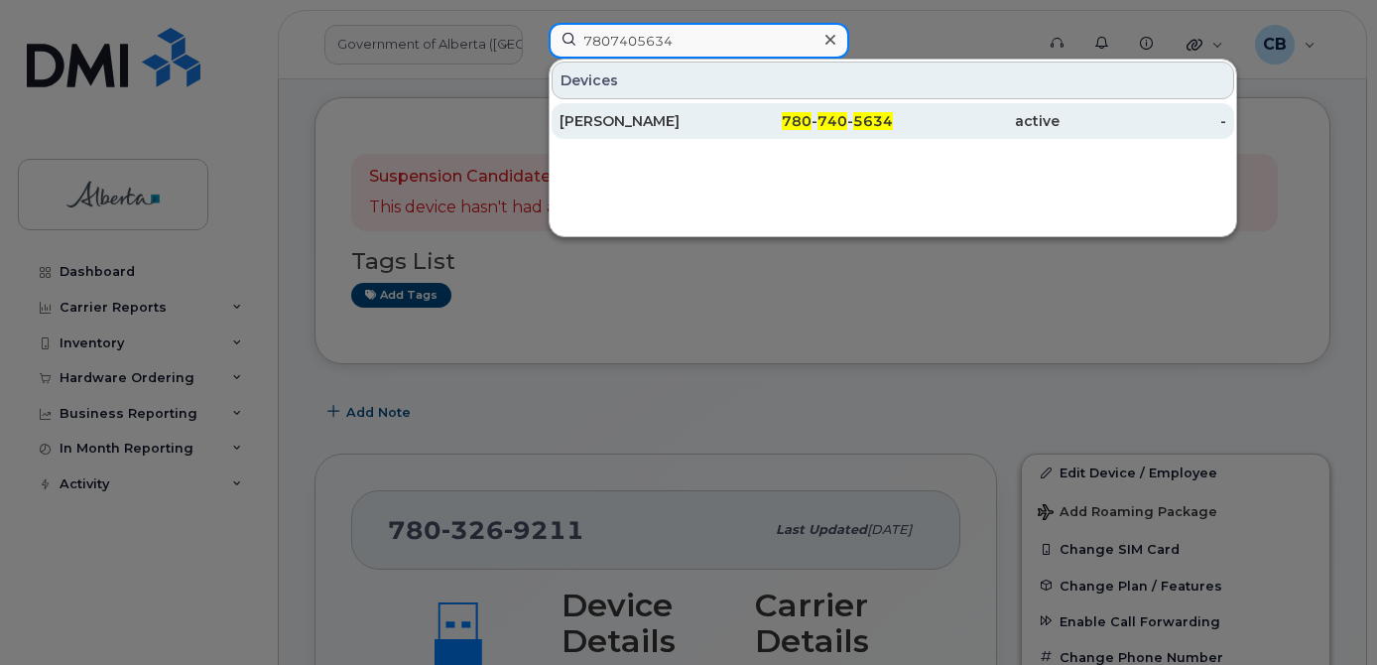
type input "7807405634"
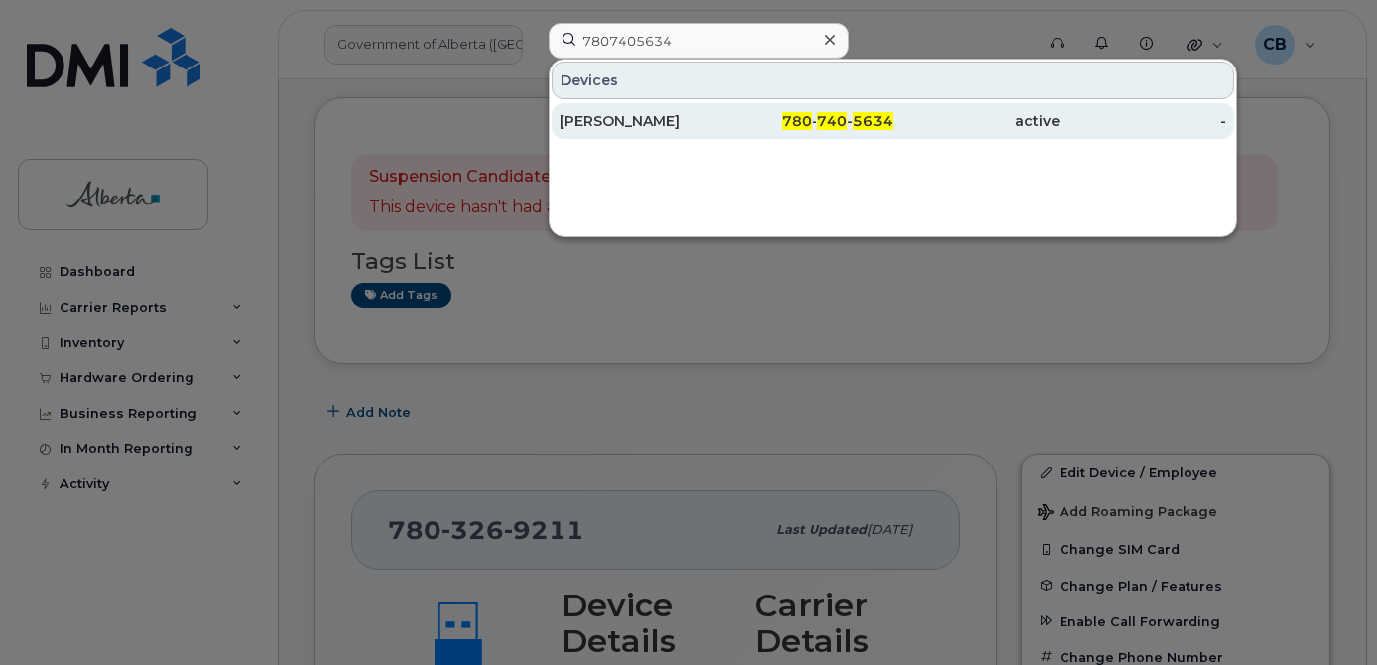
click at [597, 118] on div "Chris Gosman" at bounding box center [643, 121] width 167 height 20
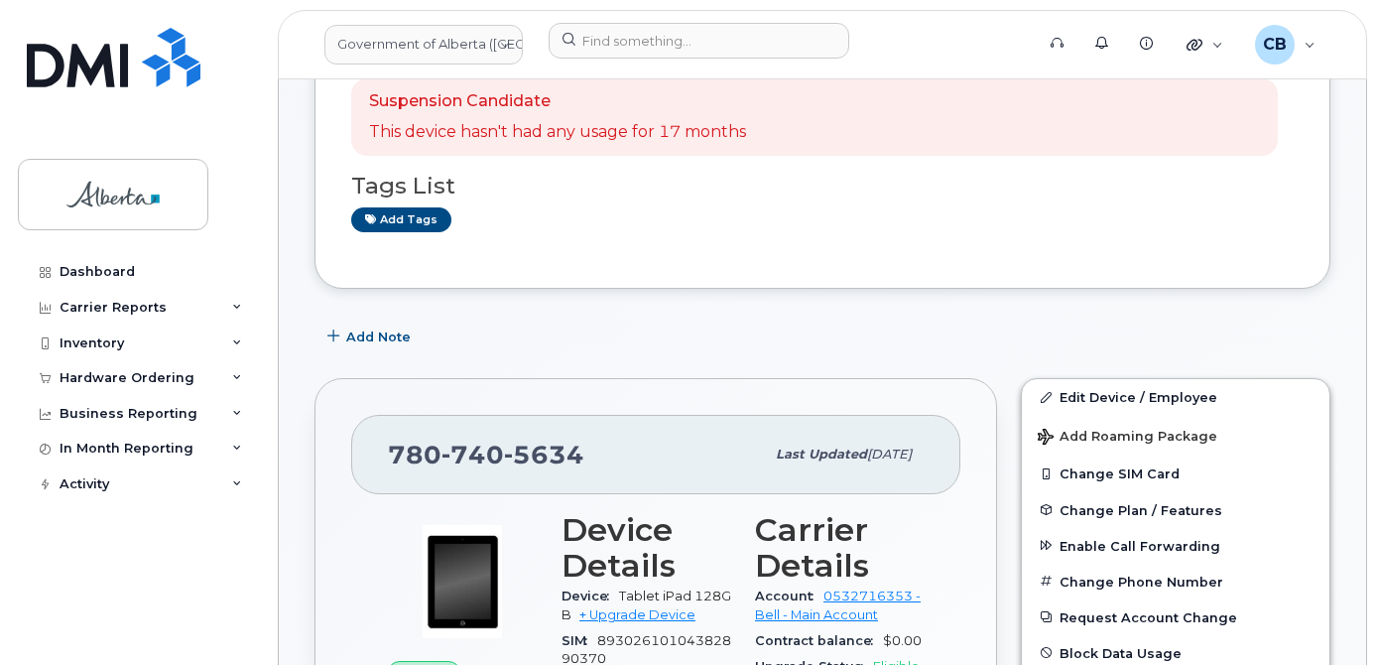
scroll to position [298, 0]
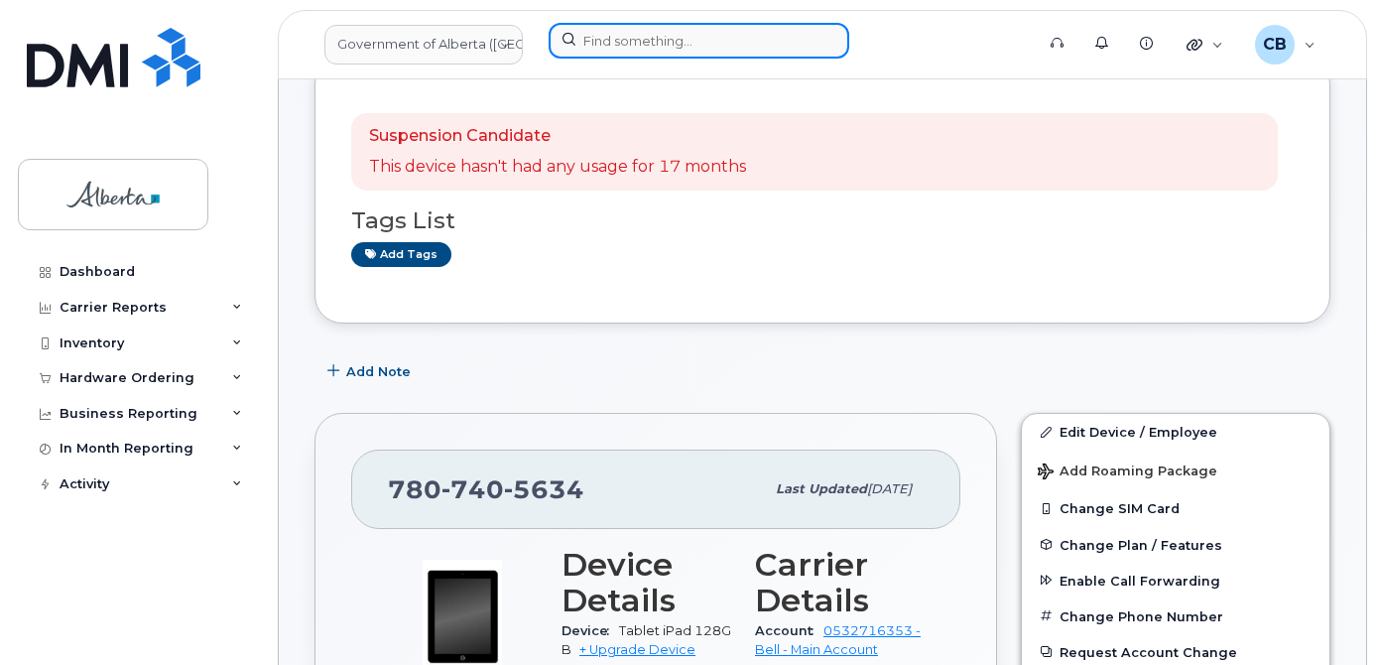
click at [629, 43] on input at bounding box center [699, 41] width 301 height 36
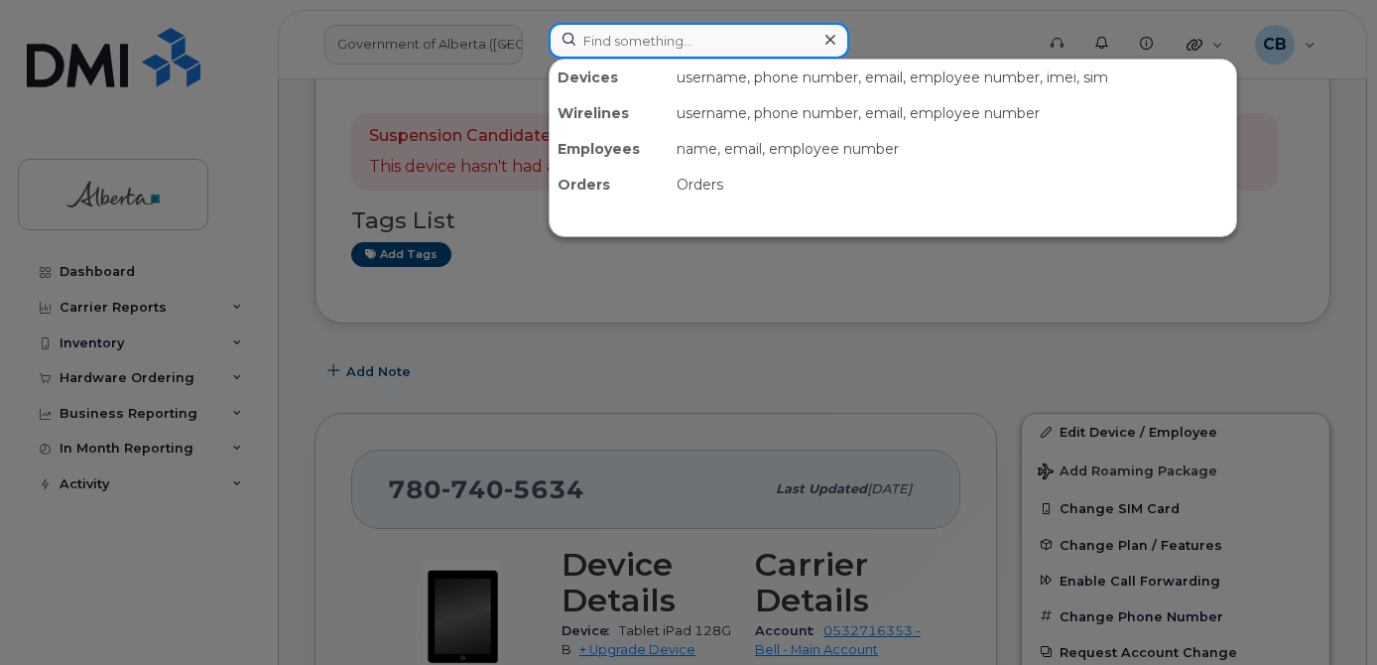
paste input "4034187831"
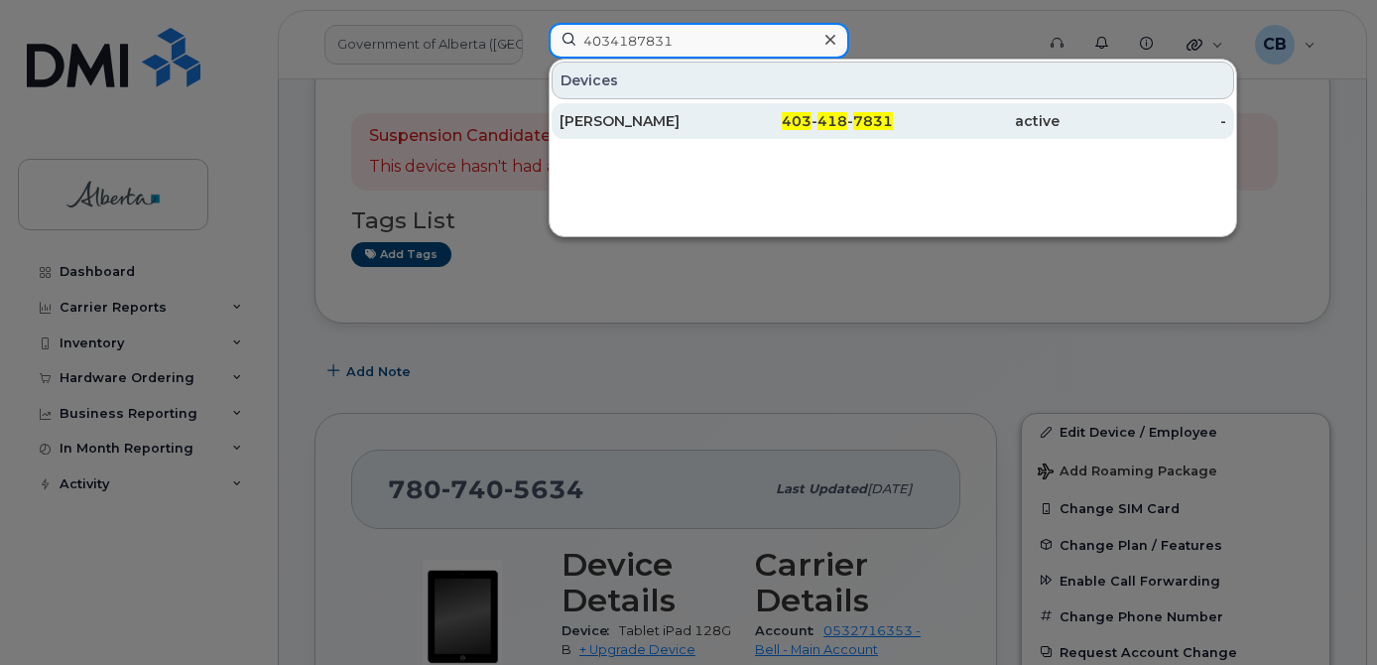
type input "4034187831"
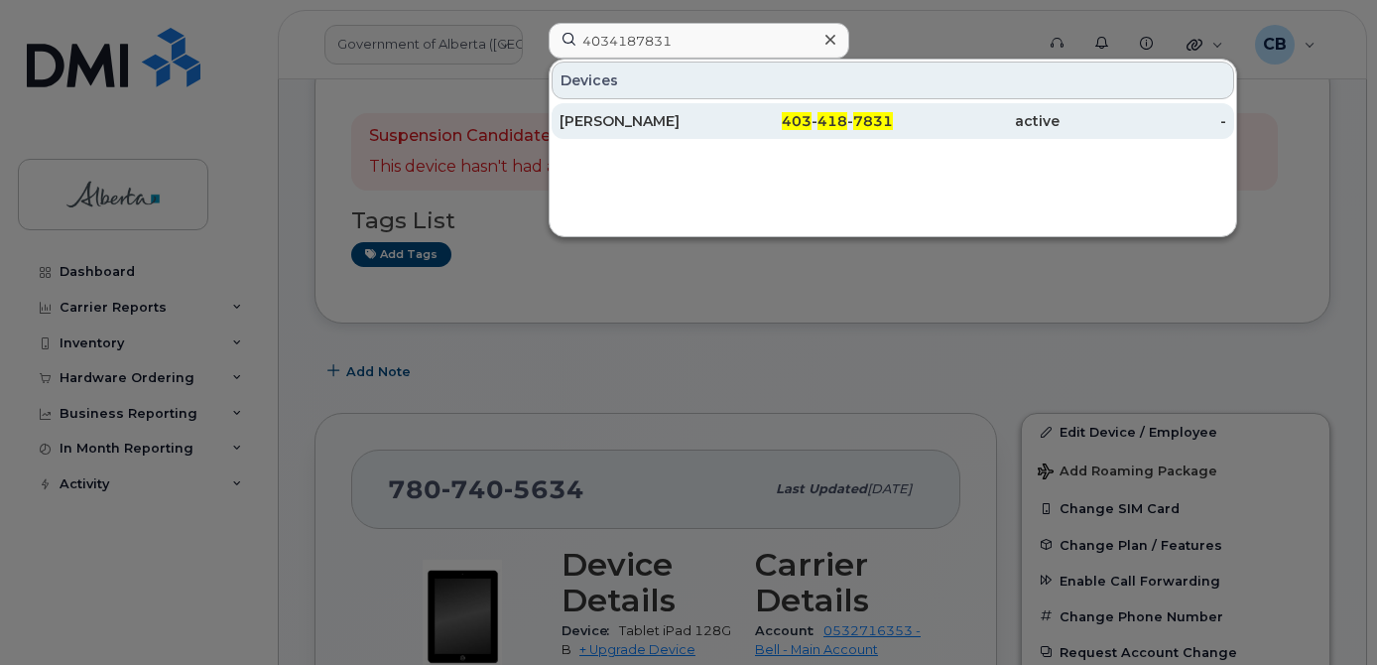
click at [629, 114] on div "Dale Thomas" at bounding box center [643, 121] width 167 height 20
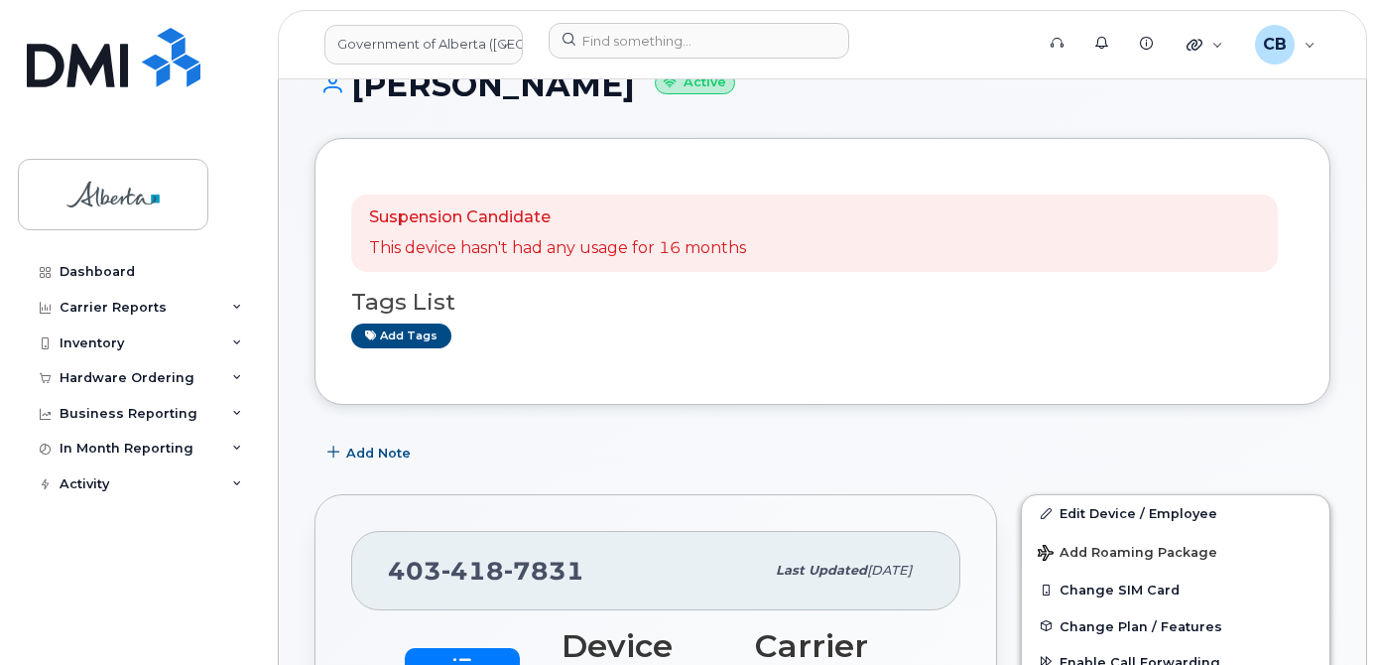
scroll to position [198, 0]
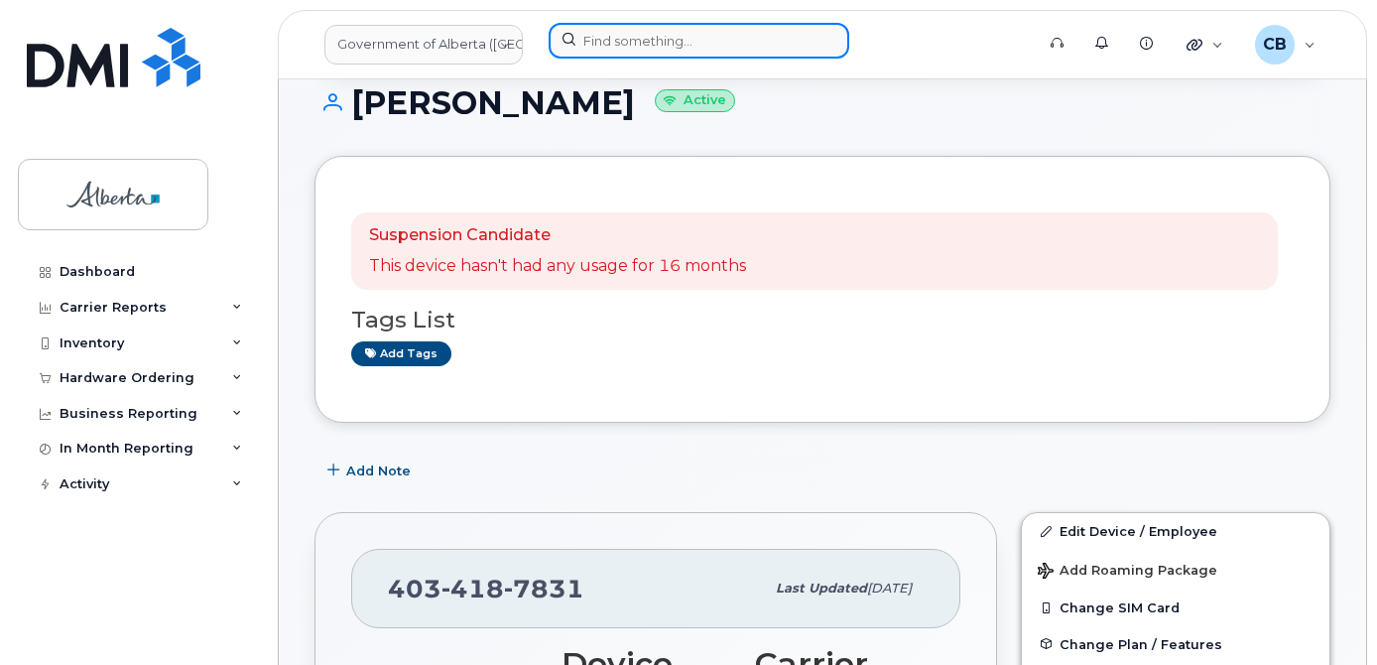
click at [604, 46] on input at bounding box center [699, 41] width 301 height 36
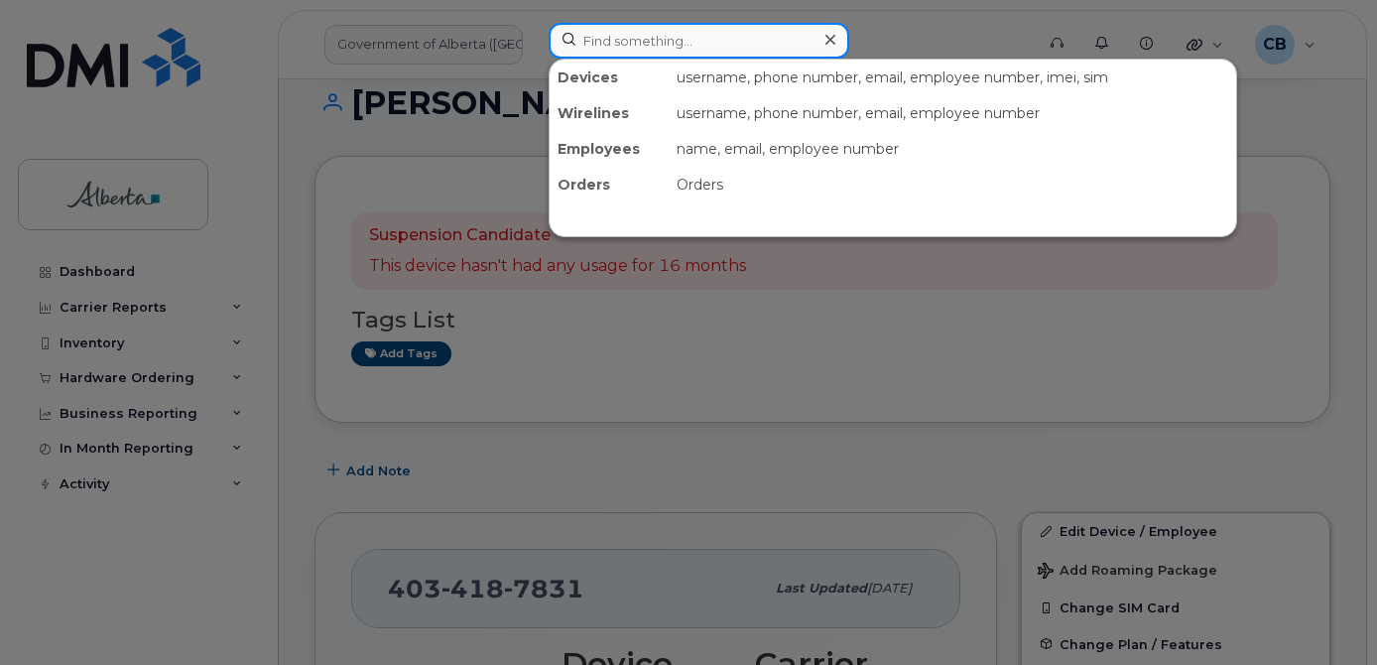
paste input "4034637329"
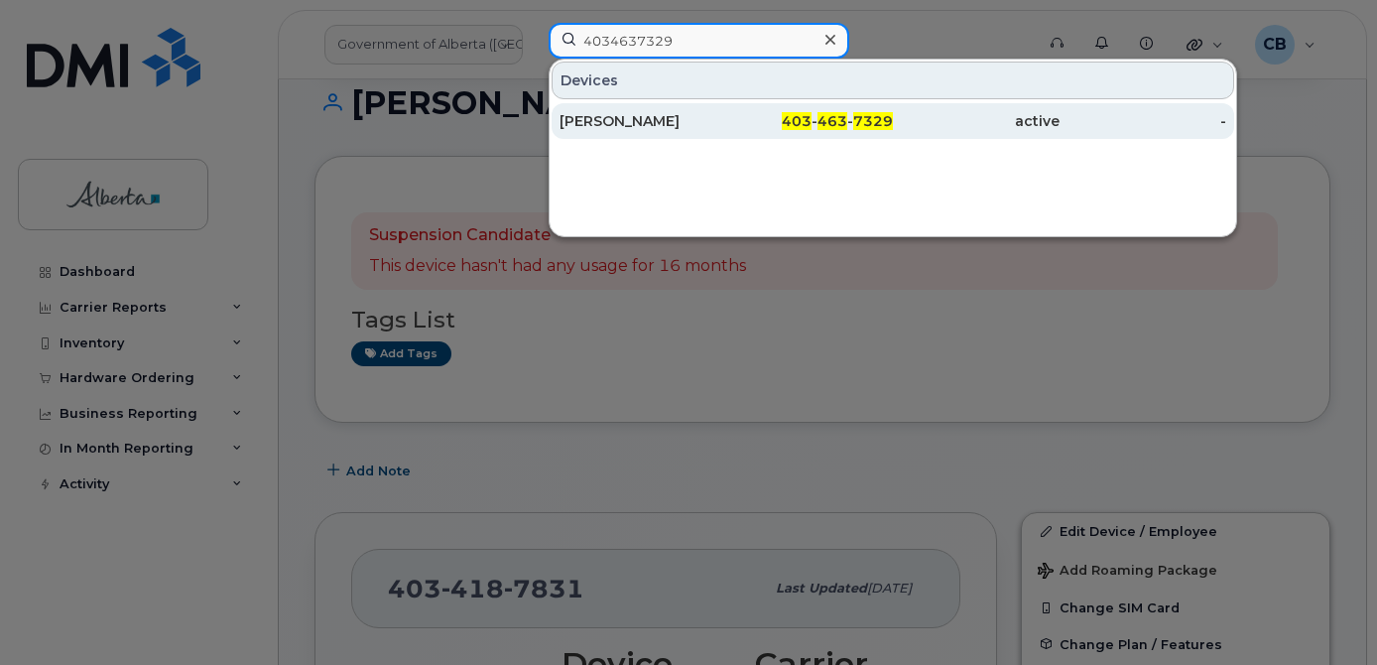
type input "4034637329"
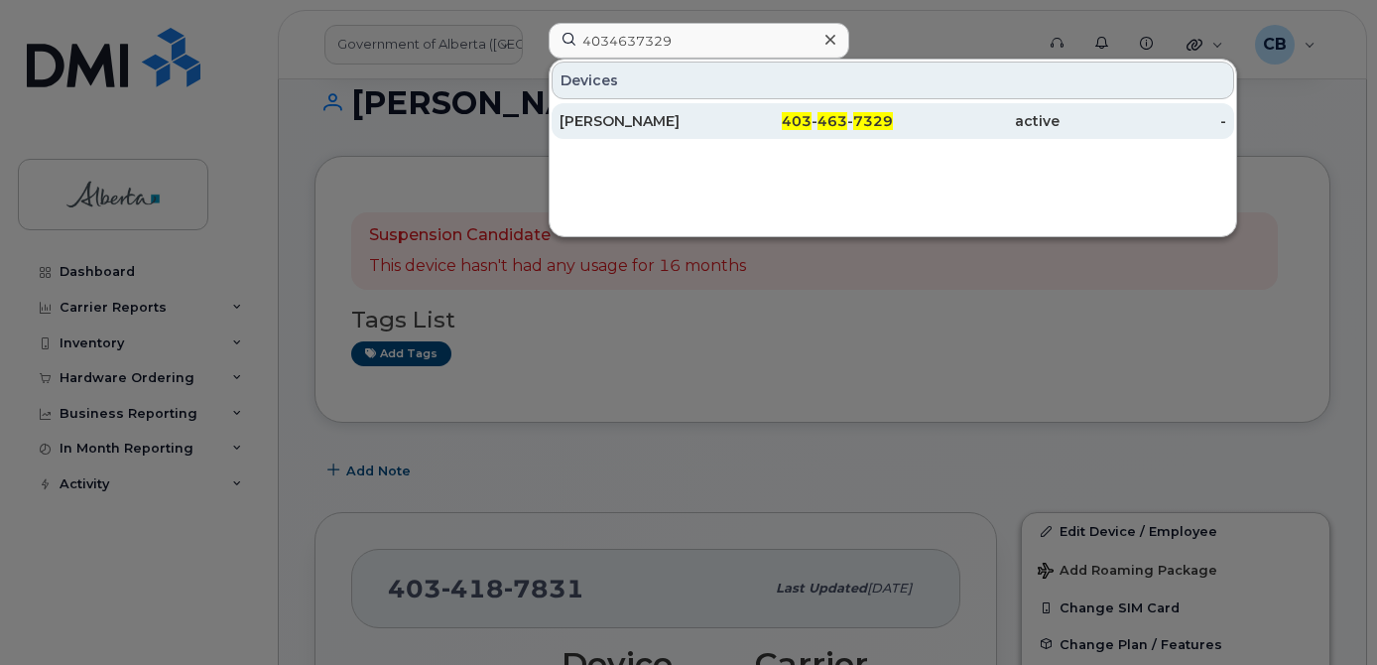
click at [604, 121] on div "Lance Fader" at bounding box center [643, 121] width 167 height 20
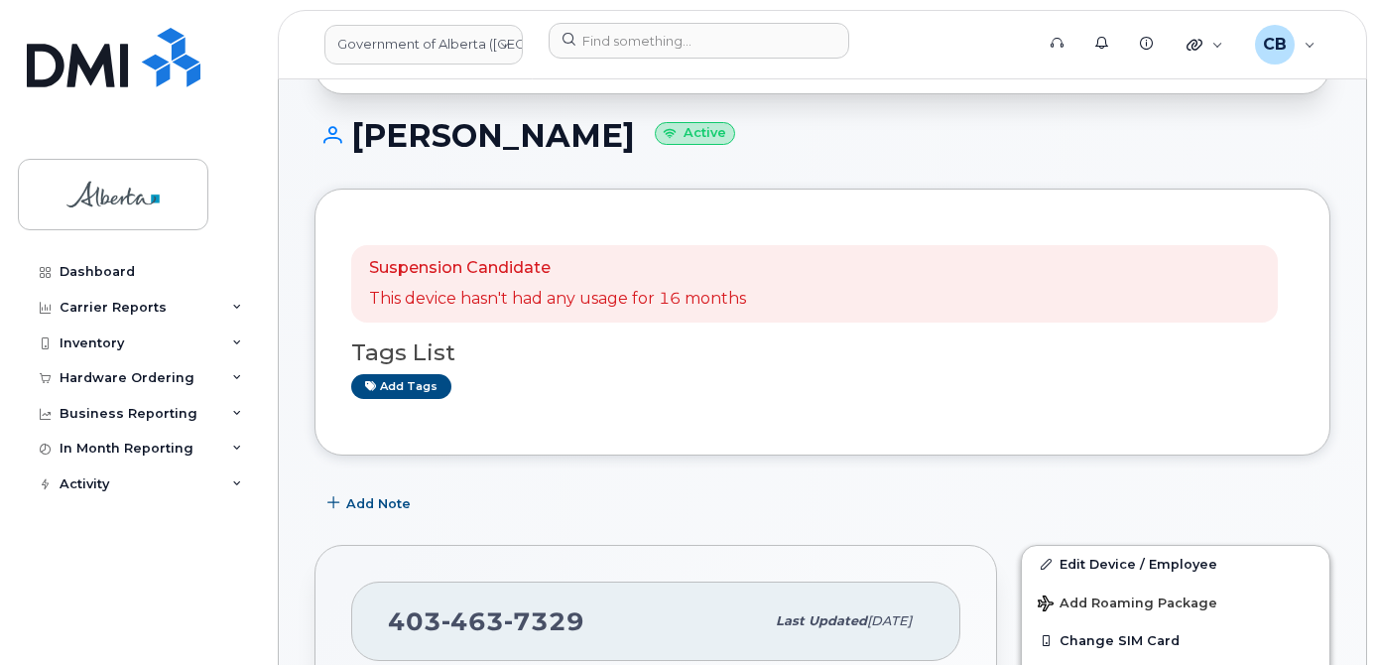
scroll to position [198, 0]
